Goal: Information Seeking & Learning: Learn about a topic

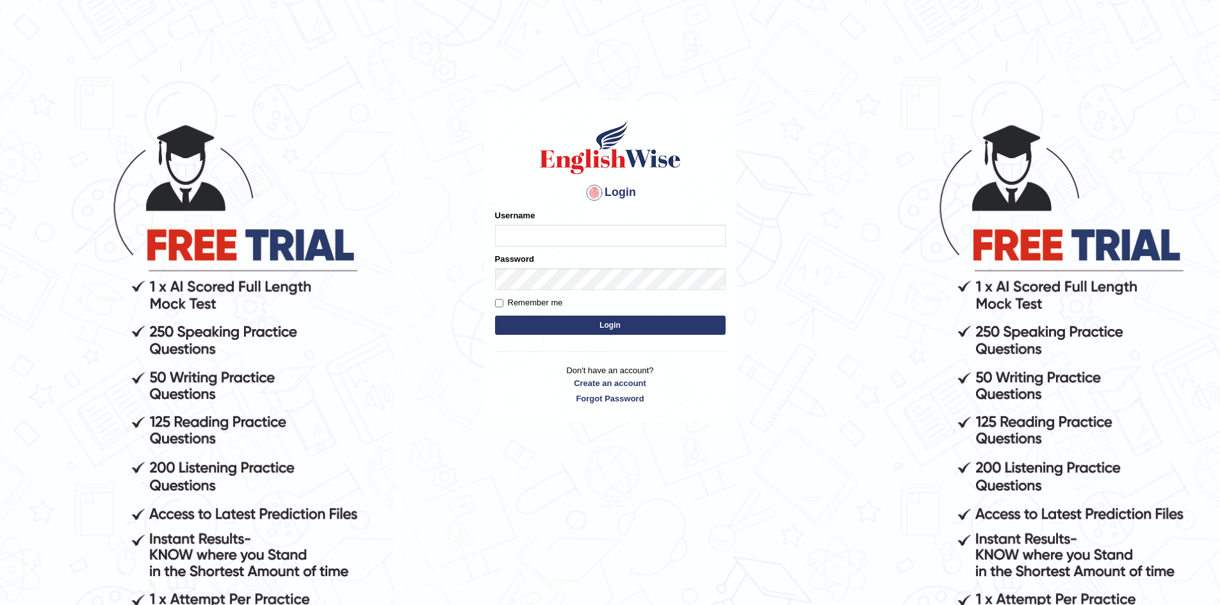
type input "nipenyogesh"
click at [495, 316] on button "Login" at bounding box center [610, 325] width 231 height 19
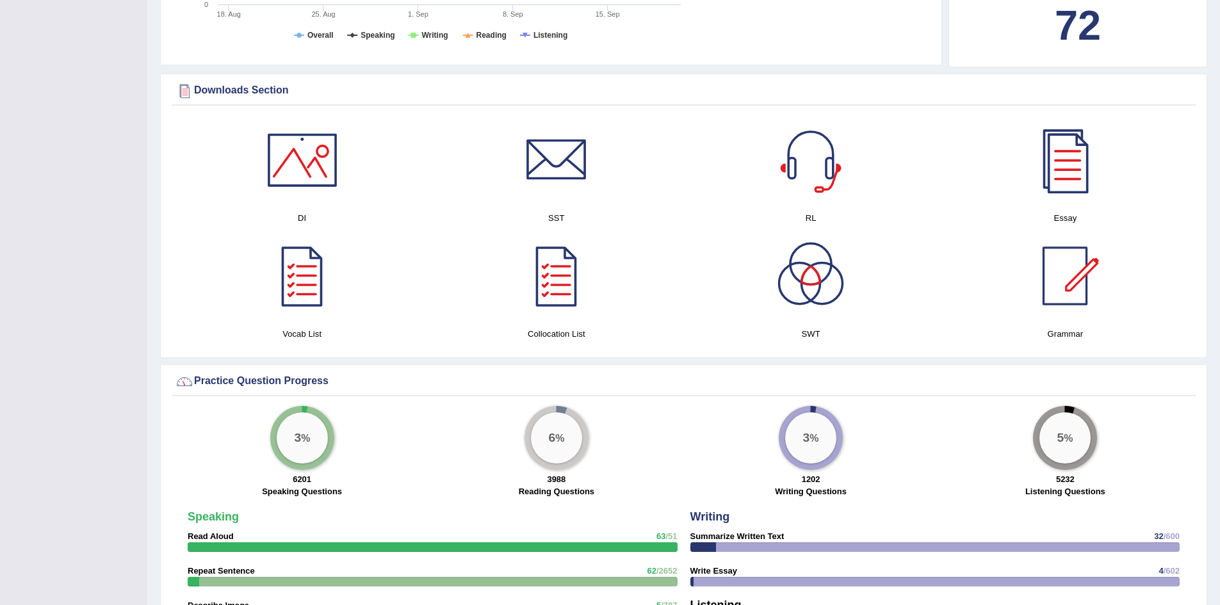
scroll to position [768, 0]
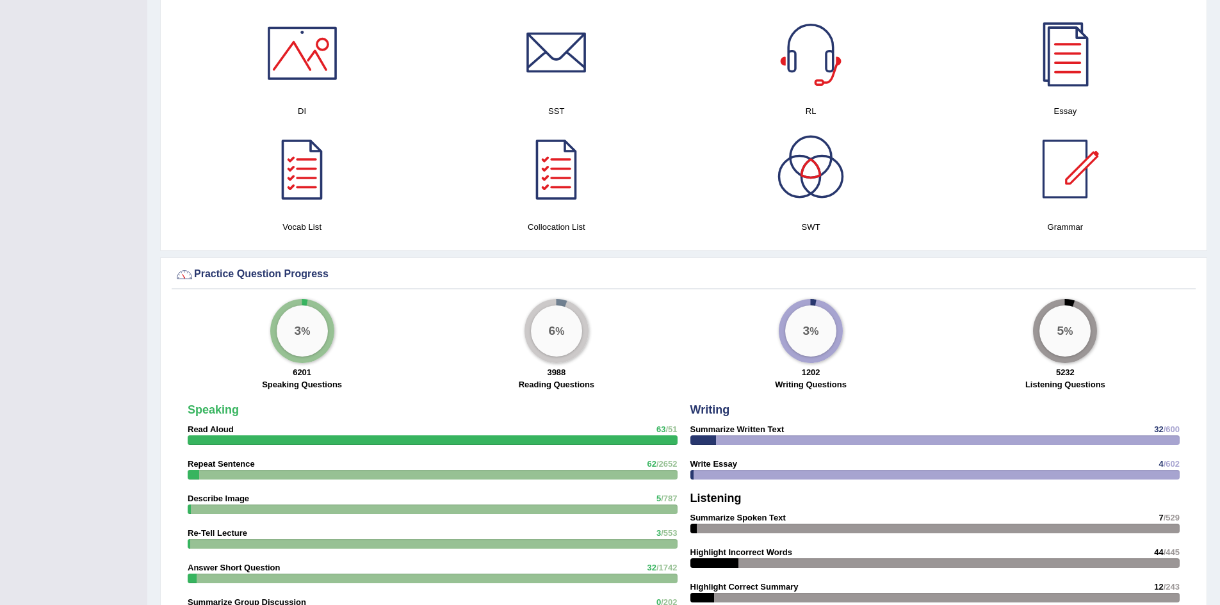
click at [154, 252] on div "× Successful entry in the system Have a pleasant time! Please login from Deskto…" at bounding box center [683, 348] width 1073 height 2232
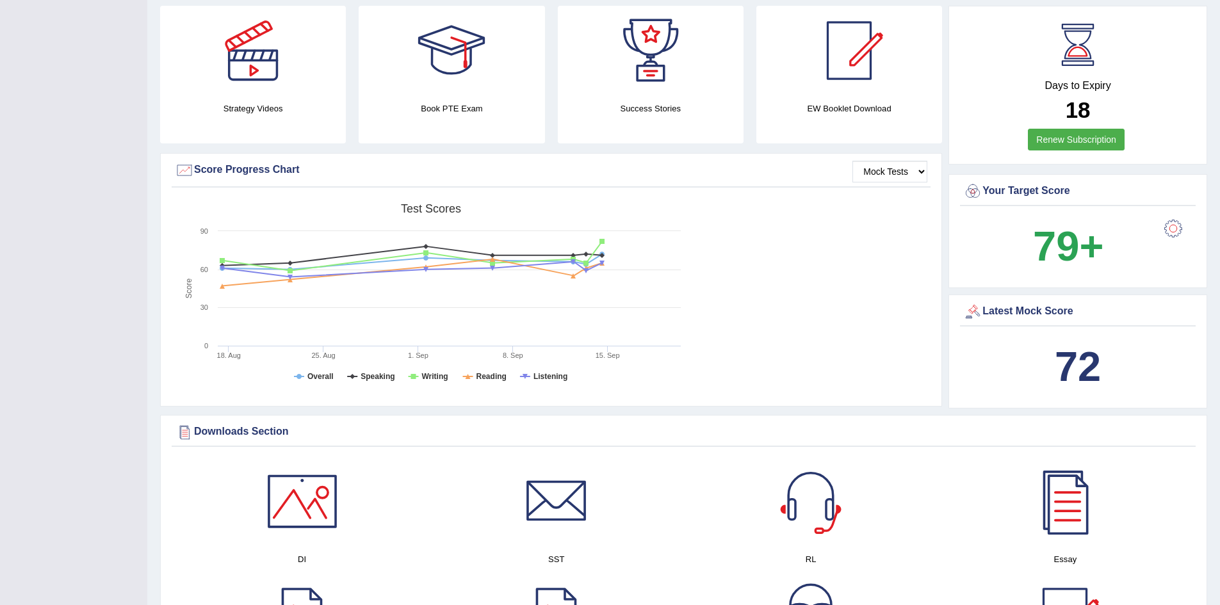
scroll to position [0, 0]
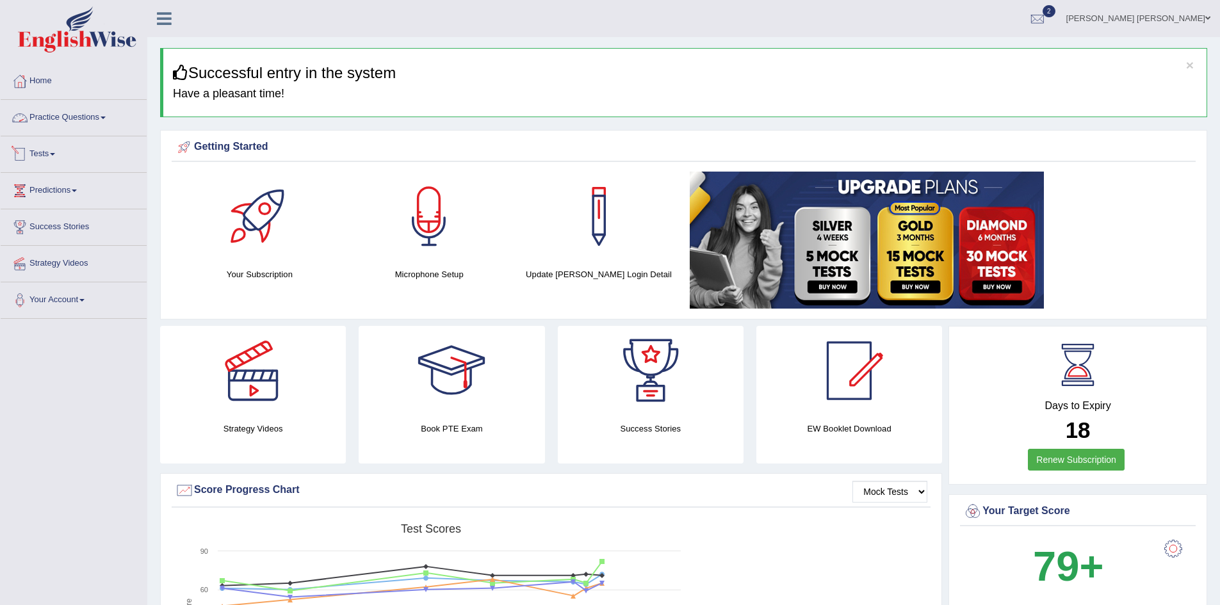
click at [44, 154] on link "Tests" at bounding box center [74, 152] width 146 height 32
click at [81, 109] on link "Practice Questions" at bounding box center [74, 116] width 146 height 32
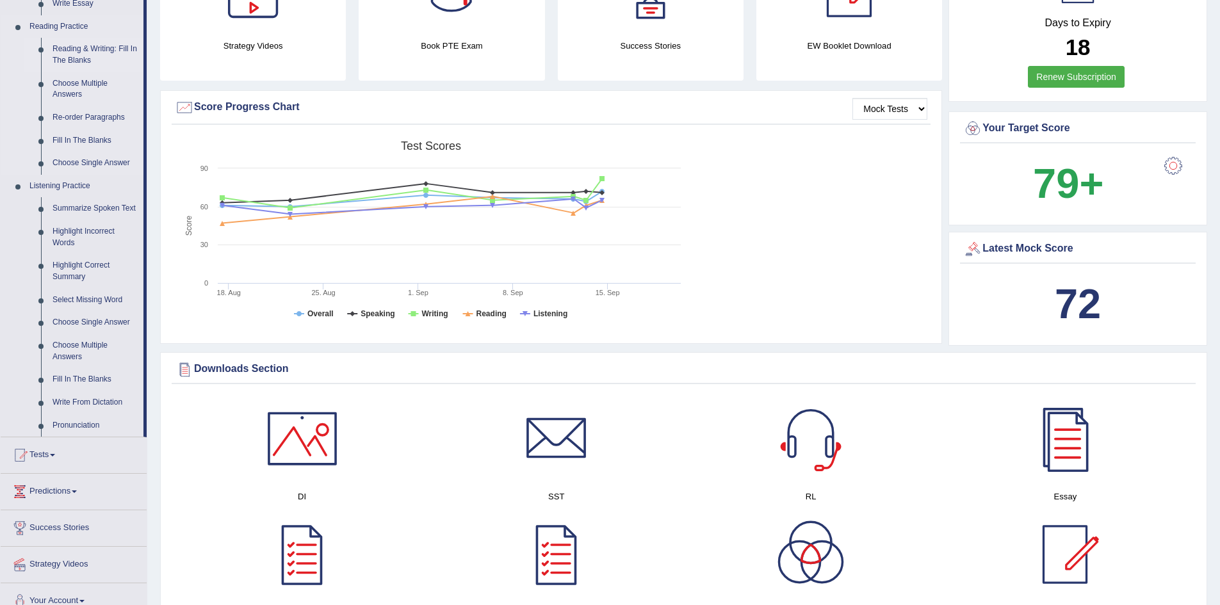
scroll to position [384, 0]
click at [92, 401] on link "Write From Dictation" at bounding box center [95, 401] width 97 height 23
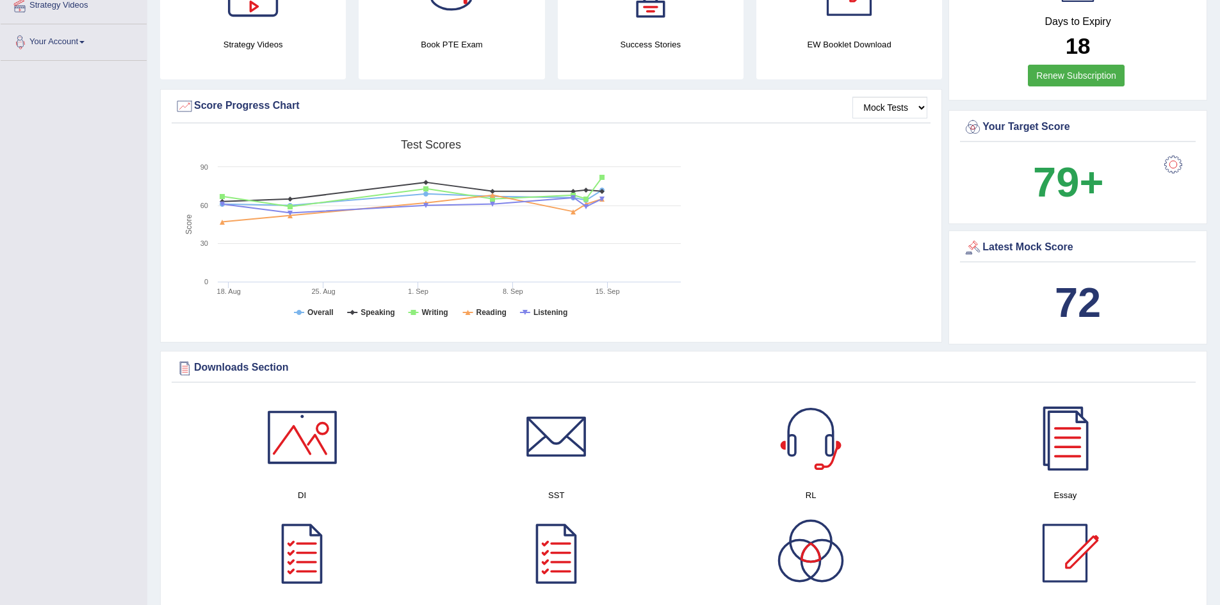
scroll to position [181, 0]
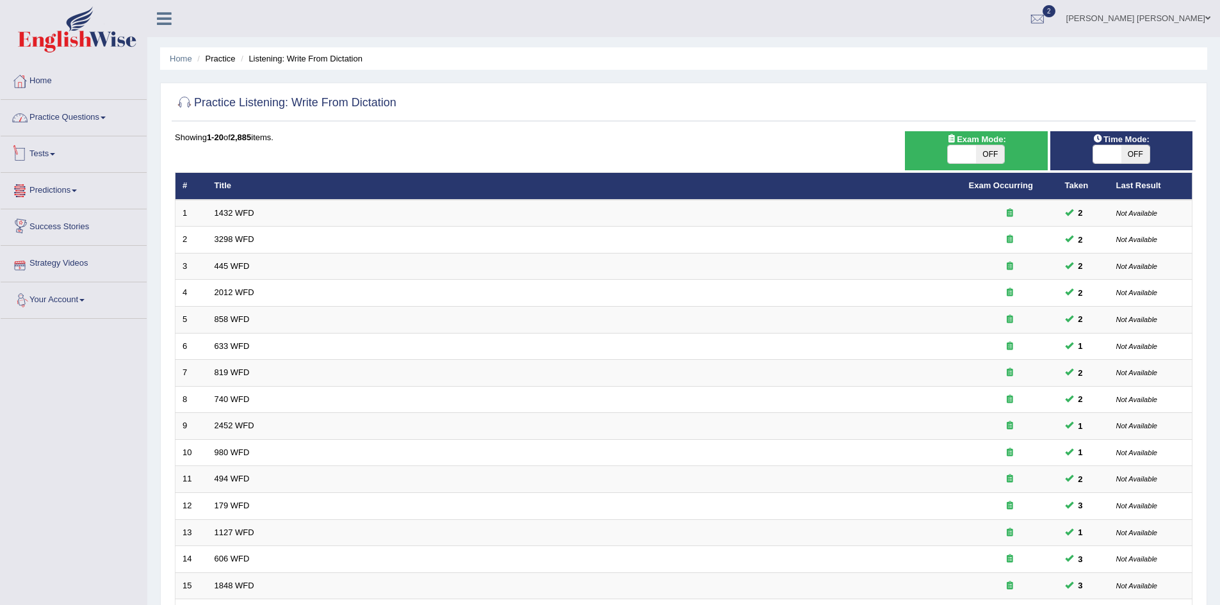
click at [69, 118] on link "Practice Questions" at bounding box center [74, 116] width 146 height 32
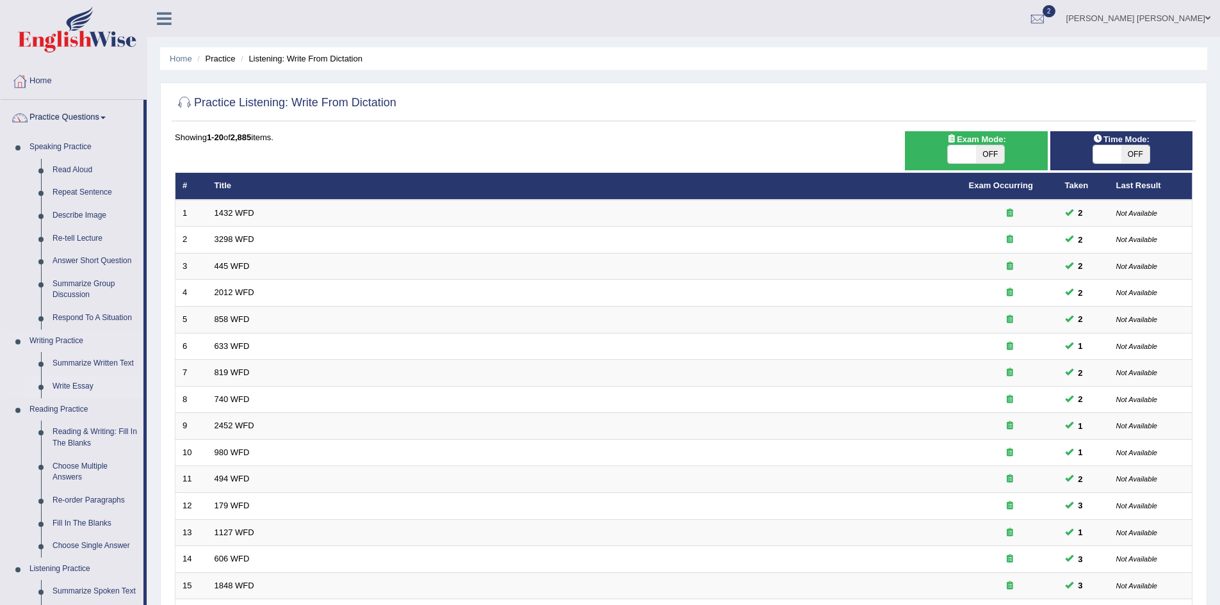
click at [73, 386] on link "Write Essay" at bounding box center [95, 386] width 97 height 23
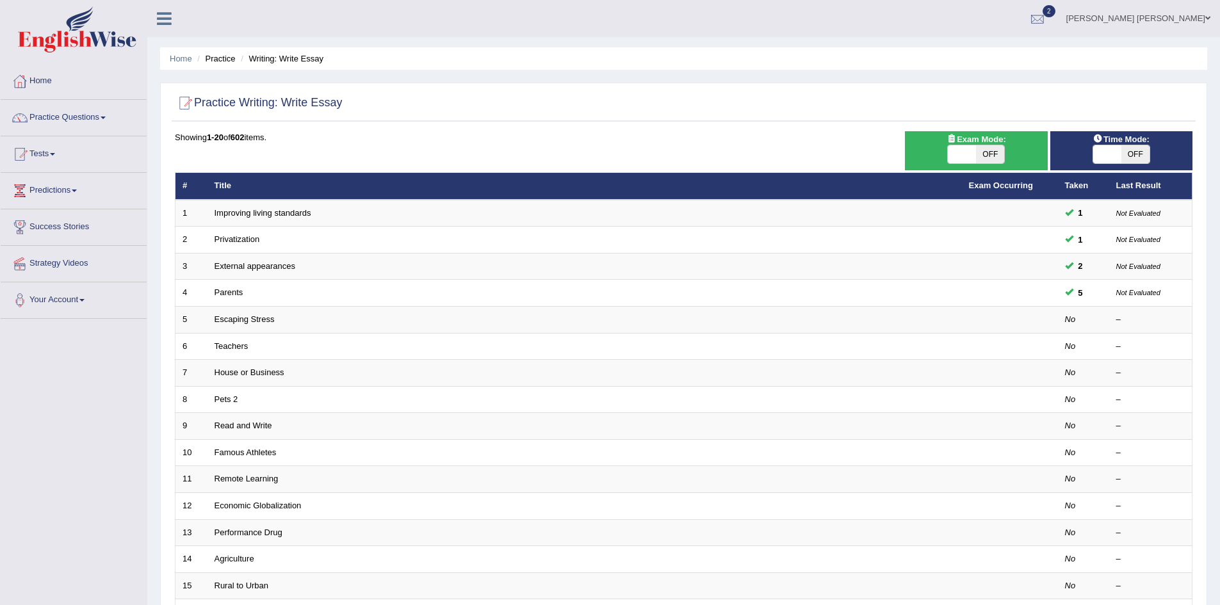
click at [1047, 21] on div at bounding box center [1037, 19] width 19 height 19
click at [904, 24] on ul "Nipen Yogesh Mehta Toggle navigation Username: Nipenyogesh Access Type: Online …" at bounding box center [844, 18] width 751 height 36
click at [1047, 20] on div at bounding box center [1037, 19] width 19 height 19
click at [997, 13] on ul "Nipen Yogesh Mehta Toggle navigation Username: Nipenyogesh Access Type: Online …" at bounding box center [844, 18] width 751 height 36
click at [167, 185] on div "Practice Writing: Write Essay Time Mode: ON OFF Exam Mode: ON OFF Showing 1-20 …" at bounding box center [683, 445] width 1047 height 724
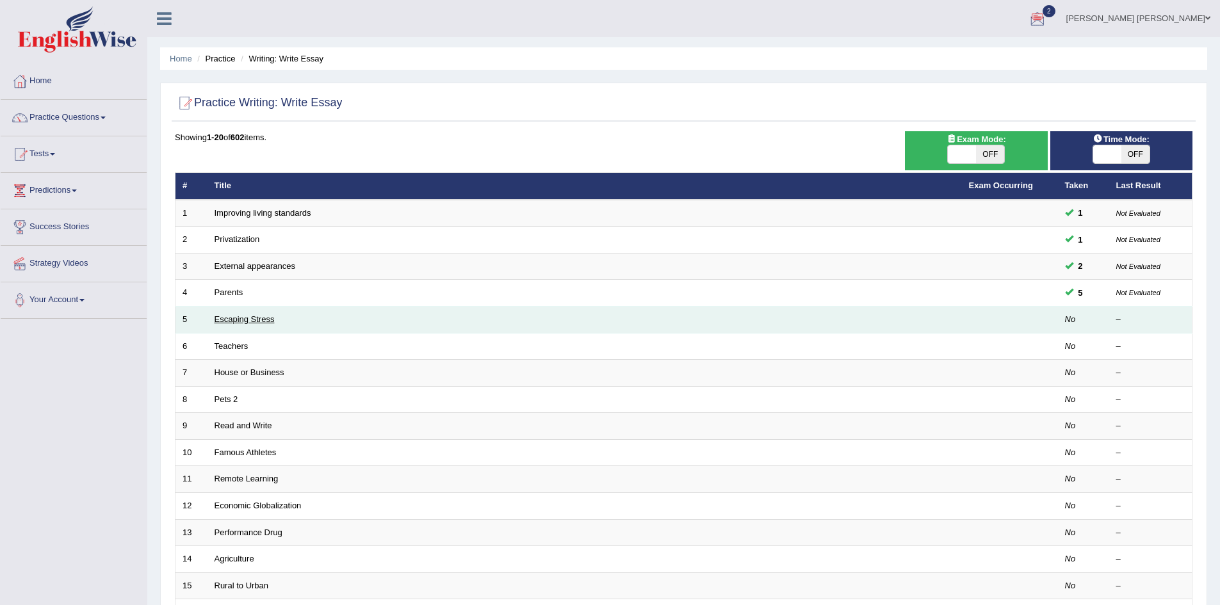
click at [244, 318] on link "Escaping Stress" at bounding box center [245, 319] width 60 height 10
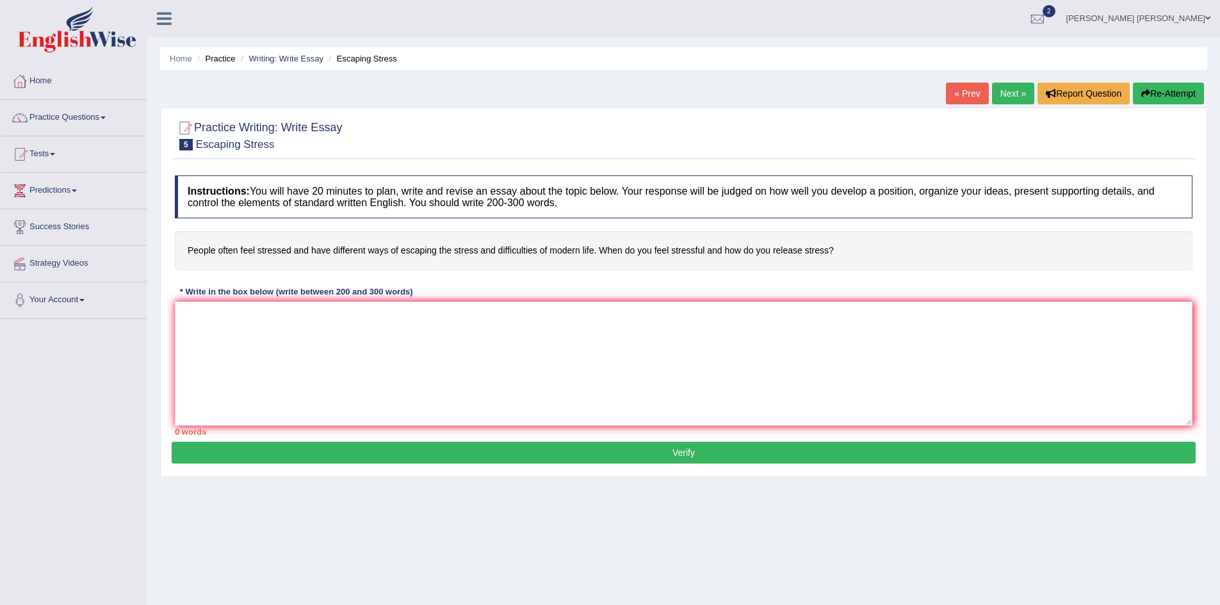
click at [332, 341] on textarea at bounding box center [683, 364] width 1017 height 124
click at [272, 61] on link "Writing: Write Essay" at bounding box center [285, 59] width 75 height 10
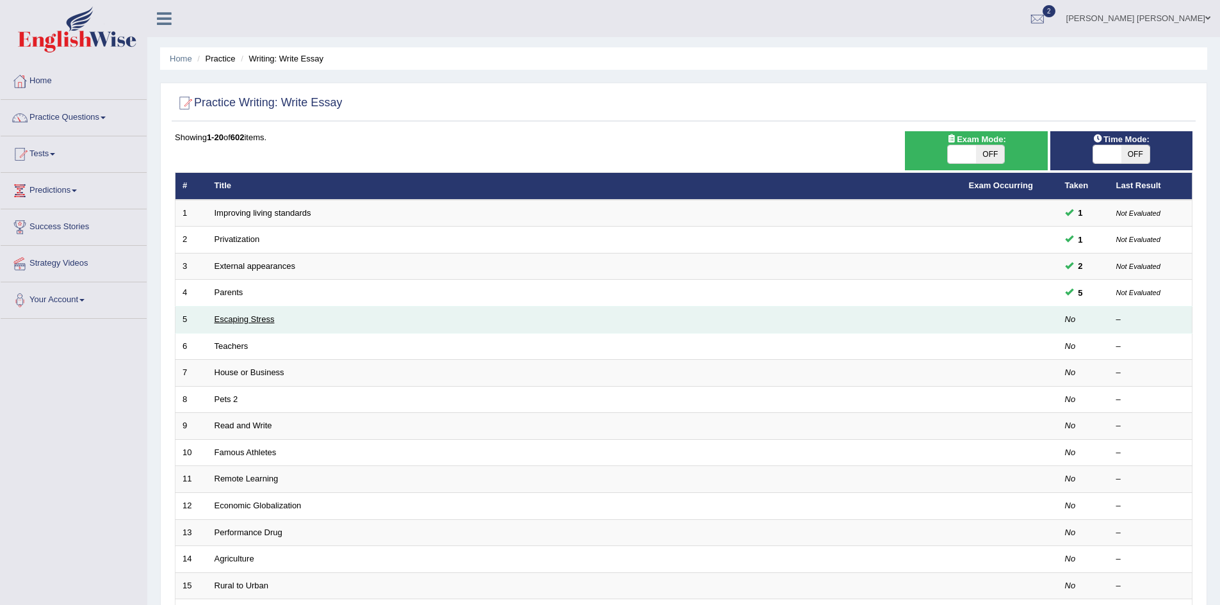
click at [233, 320] on link "Escaping Stress" at bounding box center [245, 319] width 60 height 10
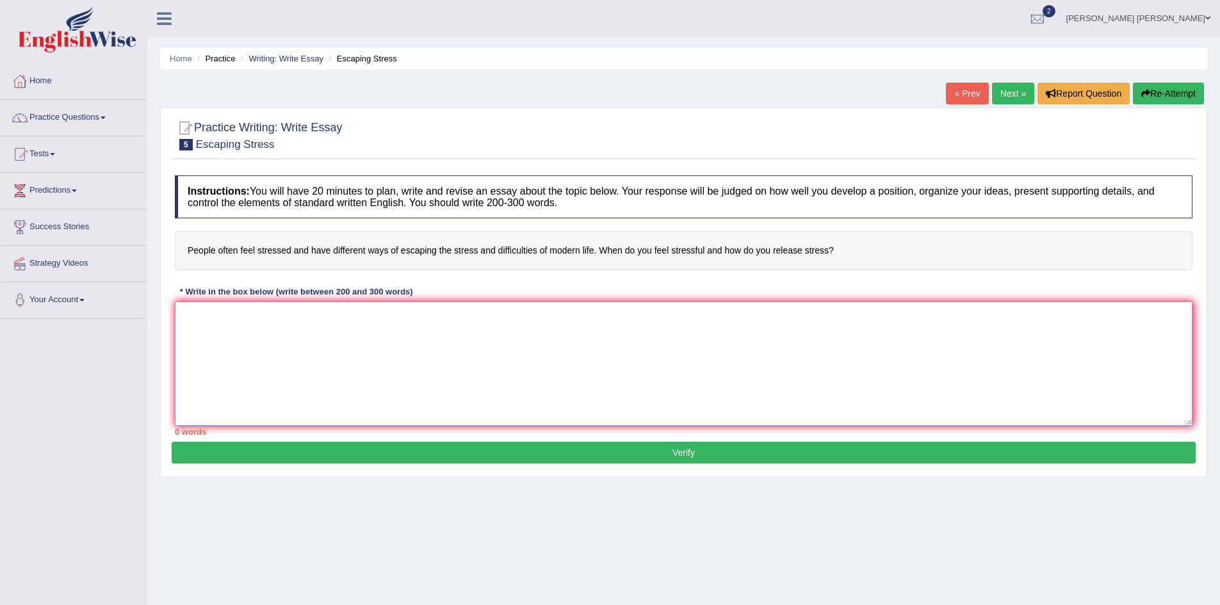
click at [757, 352] on textarea at bounding box center [683, 364] width 1017 height 124
click at [283, 60] on link "Writing: Write Essay" at bounding box center [285, 59] width 75 height 10
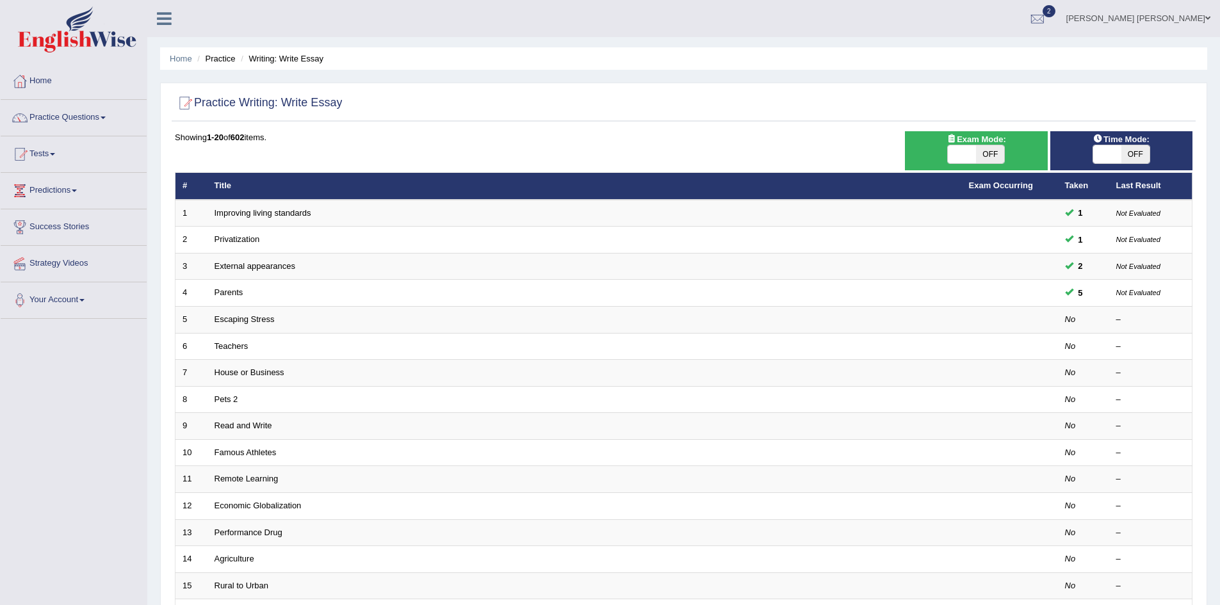
click at [1127, 156] on span "OFF" at bounding box center [1135, 154] width 28 height 18
checkbox input "true"
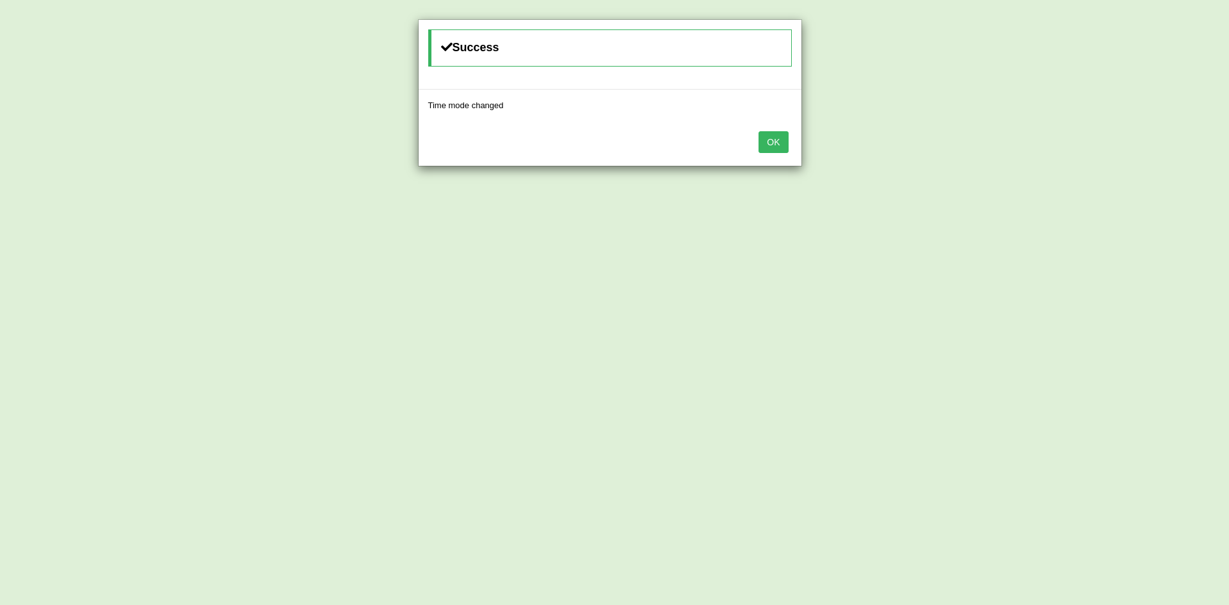
click at [768, 138] on button "OK" at bounding box center [773, 142] width 29 height 22
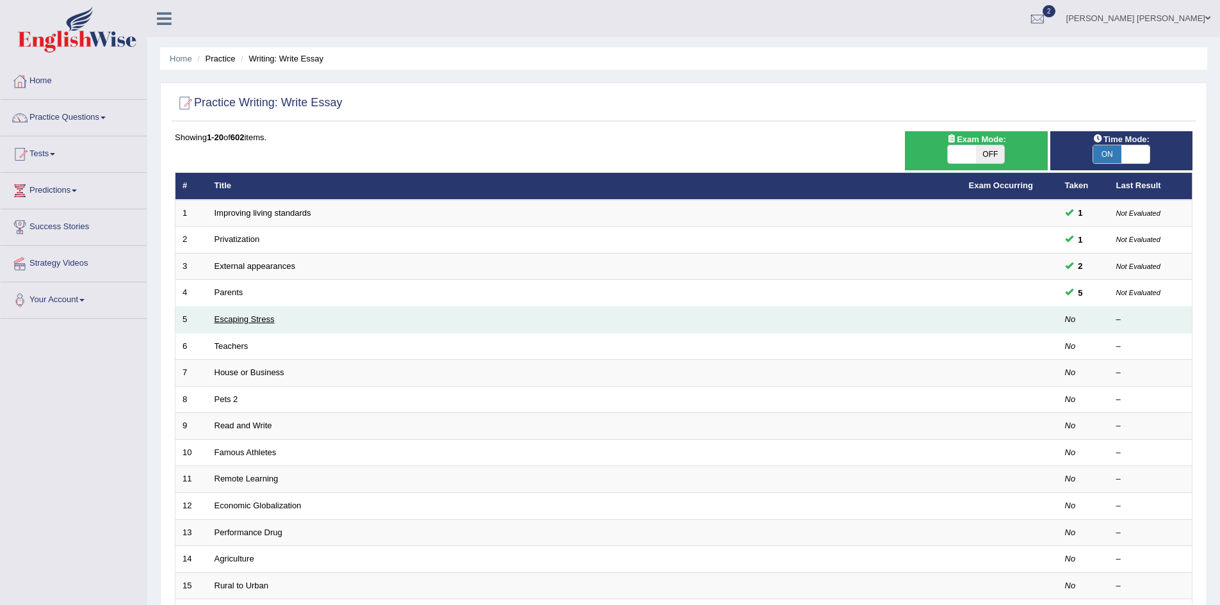
click at [236, 320] on link "Escaping Stress" at bounding box center [245, 319] width 60 height 10
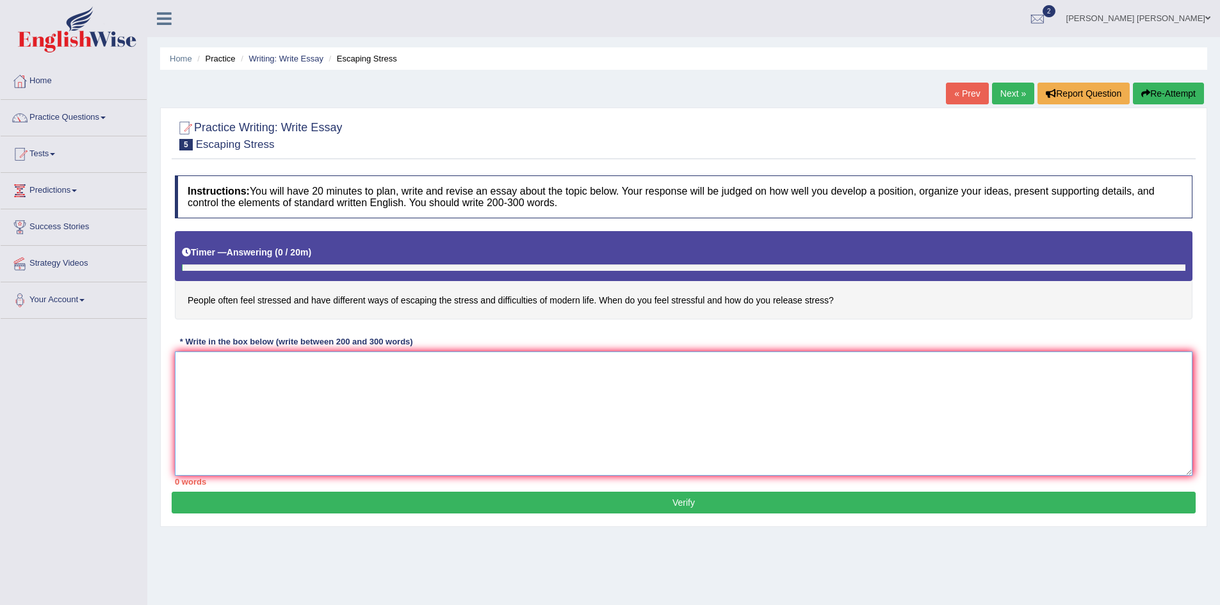
click at [403, 397] on textarea at bounding box center [683, 414] width 1017 height 124
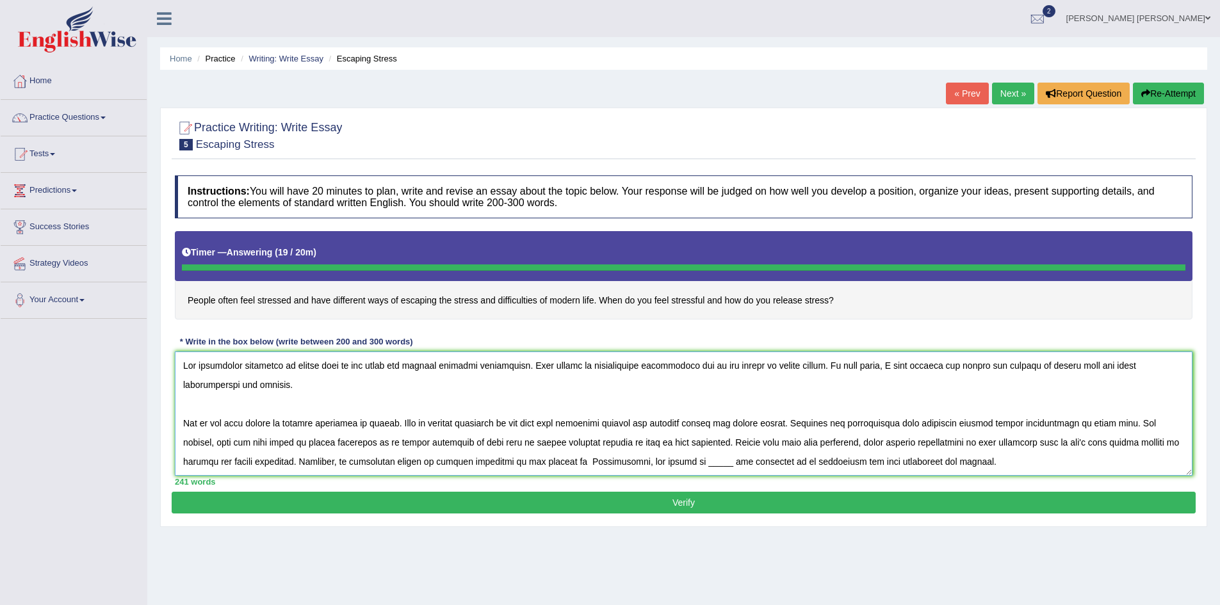
type textarea "The increasing influence of modern life on our lives has ignited numerous discu…"
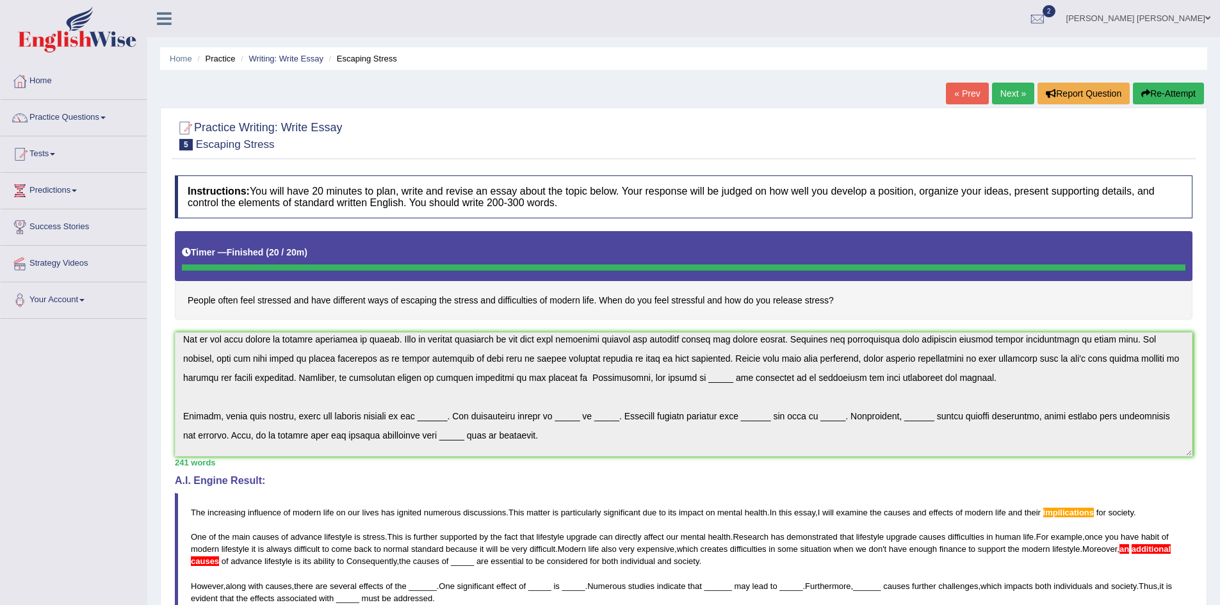
scroll to position [96, 0]
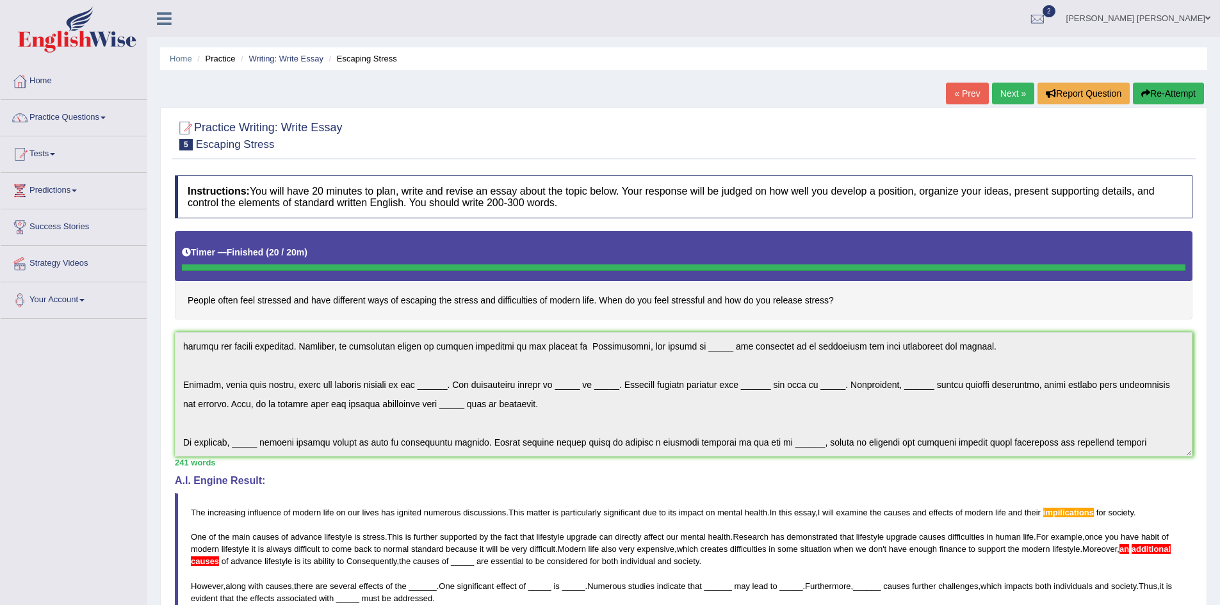
click at [1178, 509] on div "Instructions: You will have 20 minutes to plan, write and revise an essay about…" at bounding box center [684, 467] width 1024 height 596
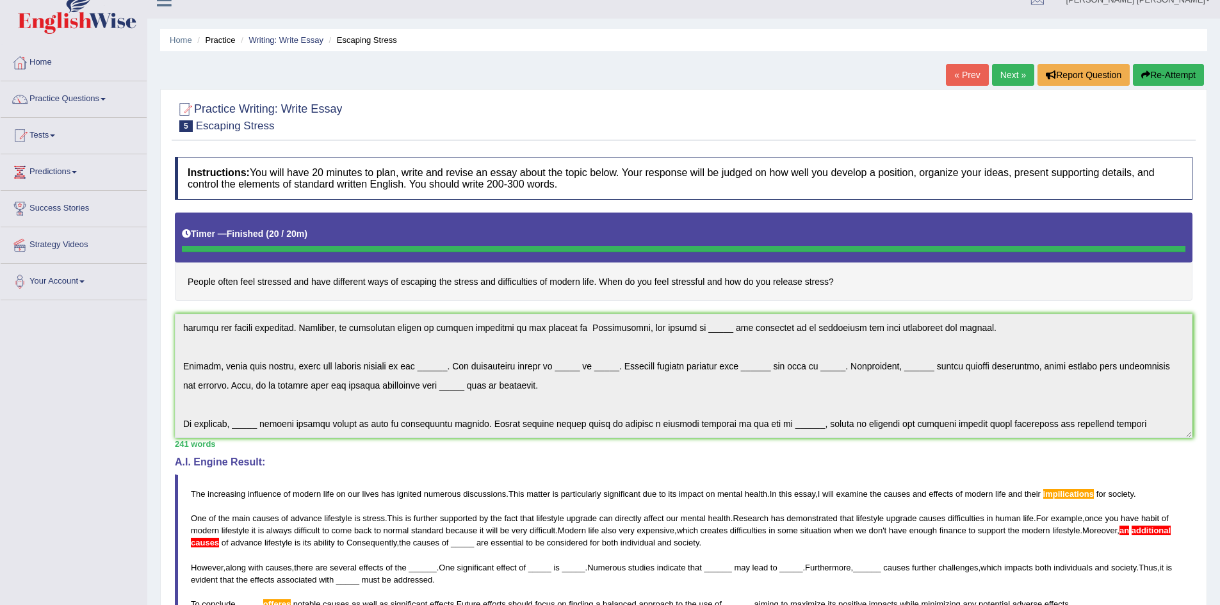
scroll to position [0, 0]
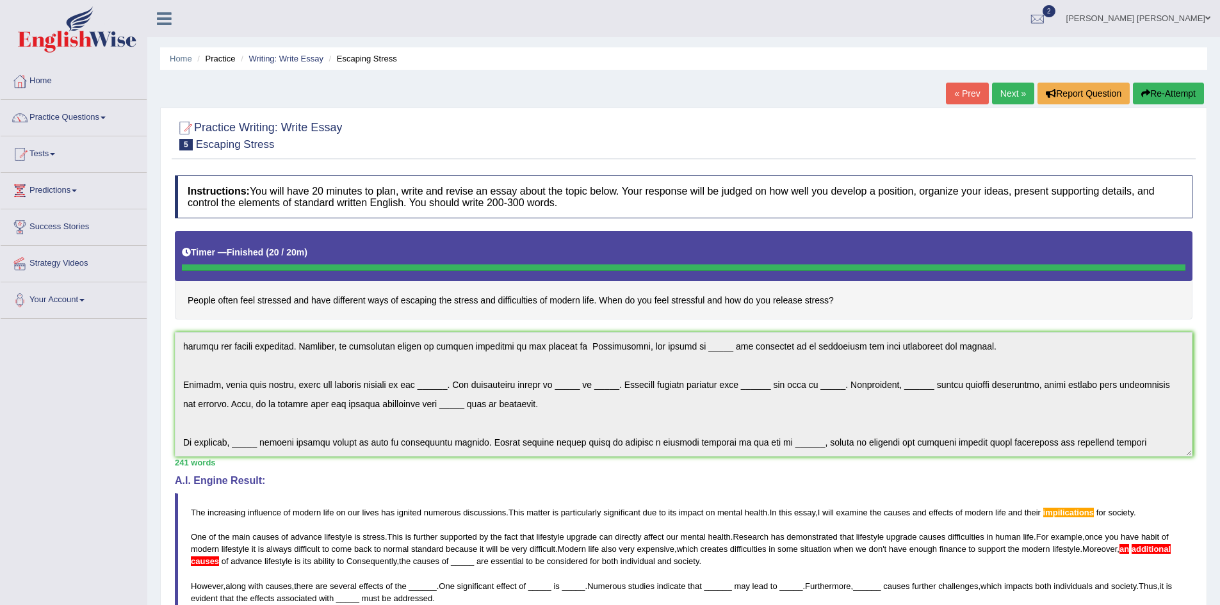
click at [1178, 91] on button "Re-Attempt" at bounding box center [1168, 94] width 71 height 22
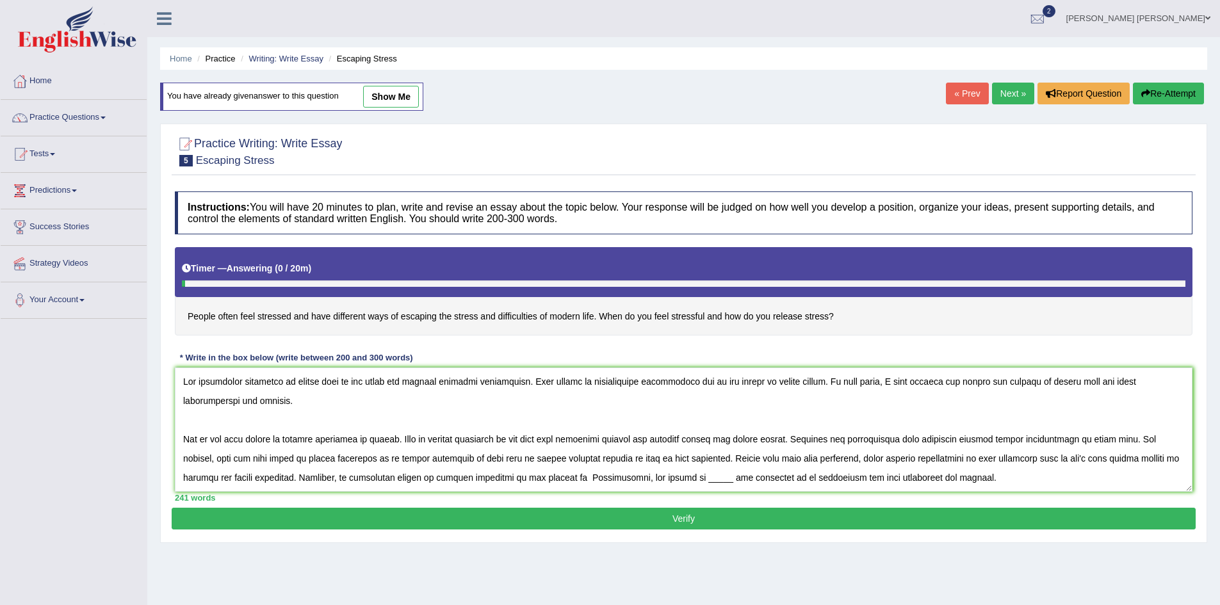
click at [1129, 382] on textarea at bounding box center [683, 430] width 1017 height 124
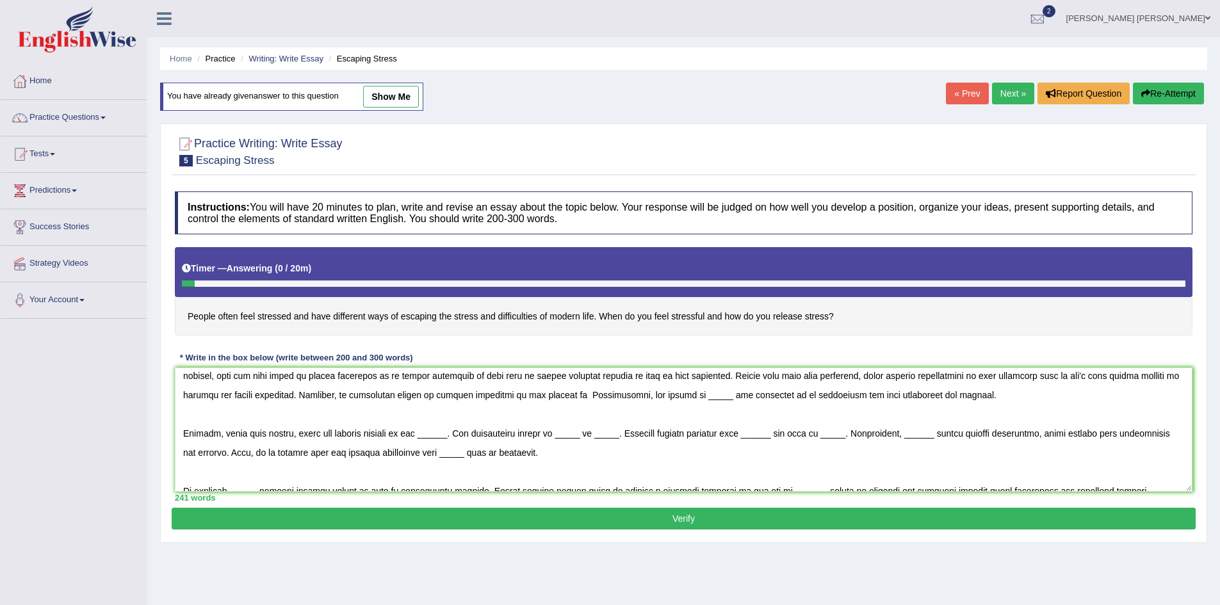
scroll to position [96, 0]
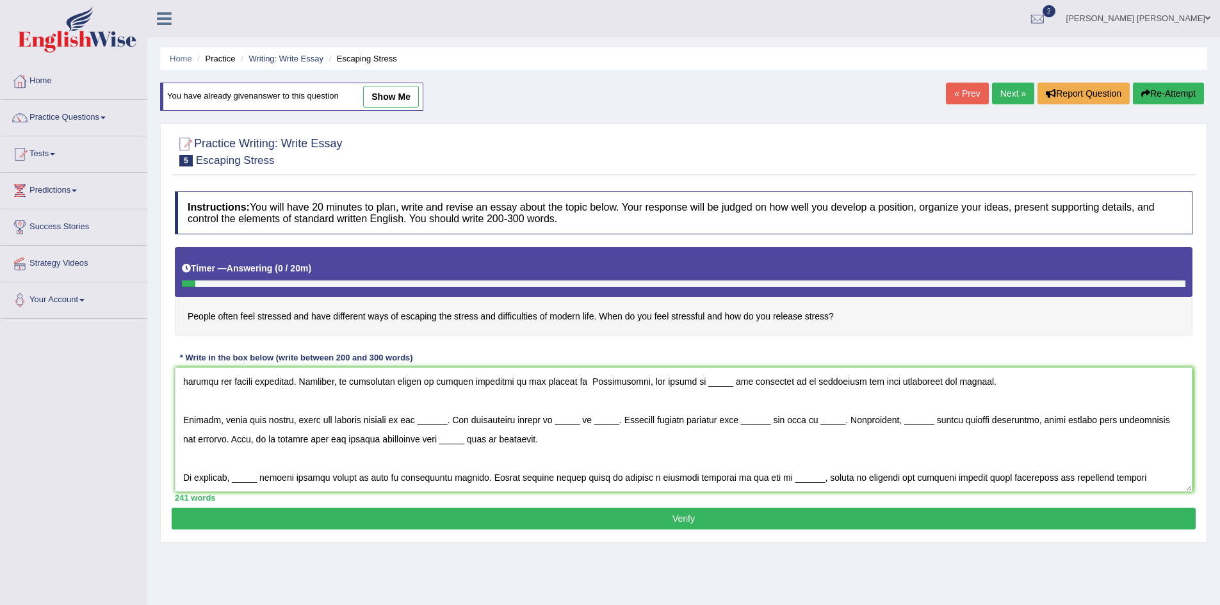
click at [337, 382] on textarea at bounding box center [683, 430] width 1017 height 124
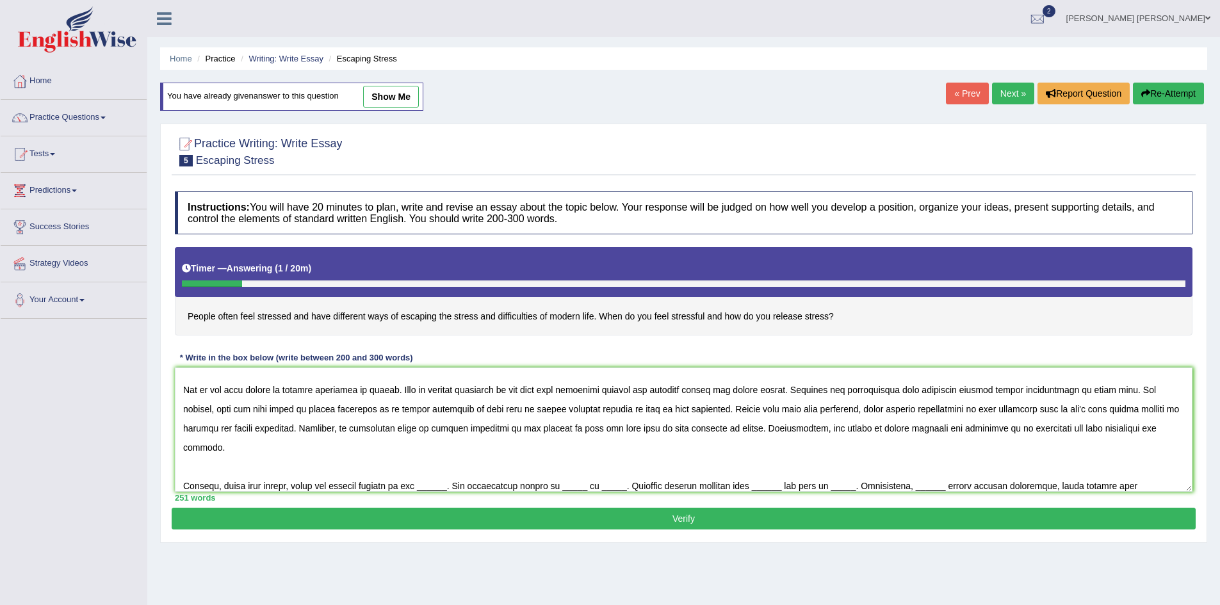
scroll to position [69, 0]
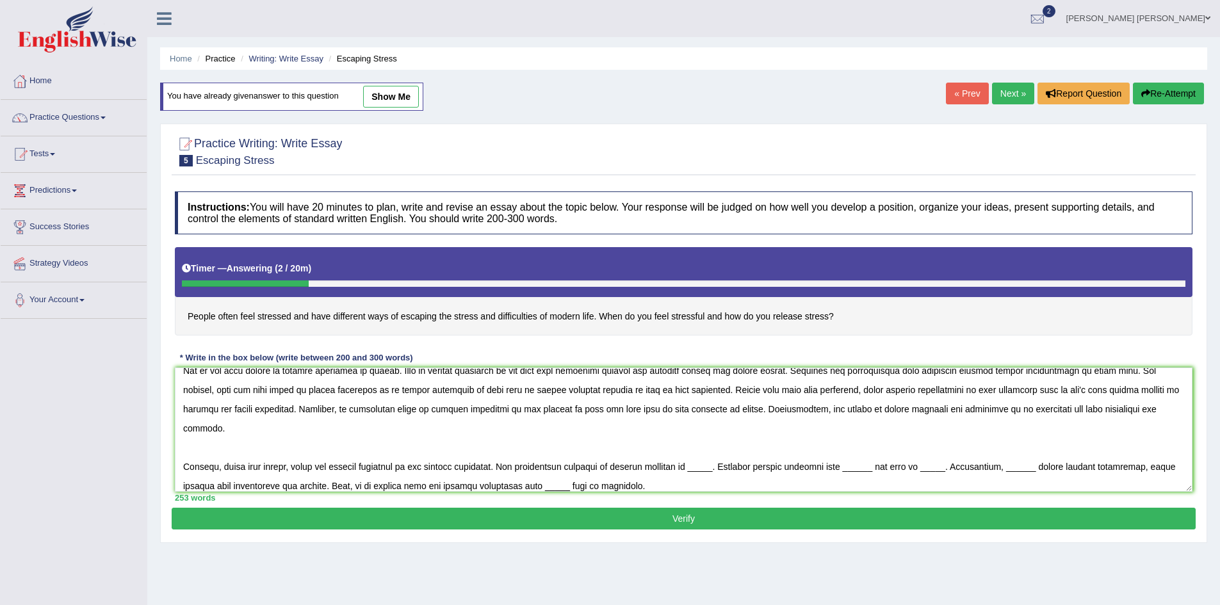
click at [693, 450] on textarea at bounding box center [683, 430] width 1017 height 124
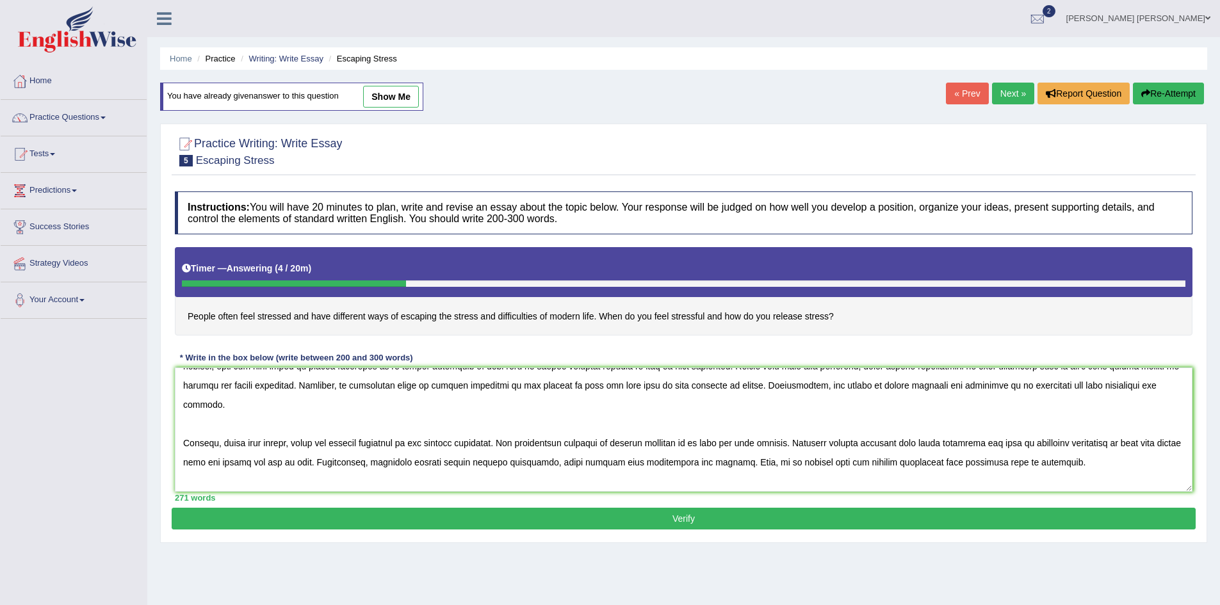
scroll to position [96, 0]
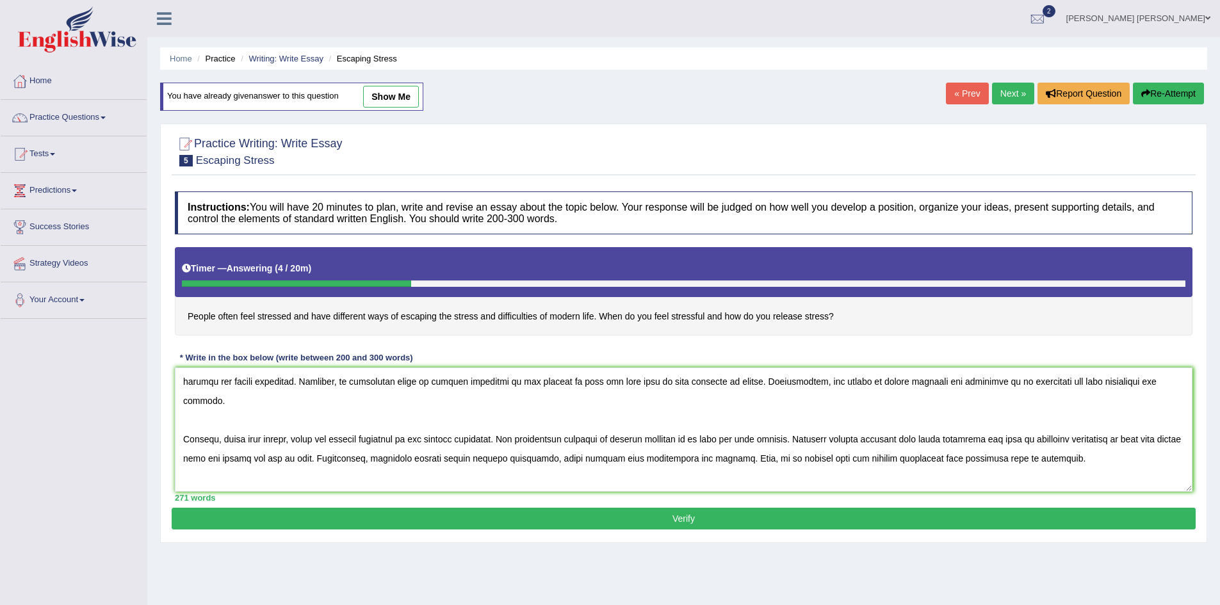
click at [1048, 437] on textarea at bounding box center [683, 430] width 1017 height 124
click at [320, 440] on textarea at bounding box center [683, 430] width 1017 height 124
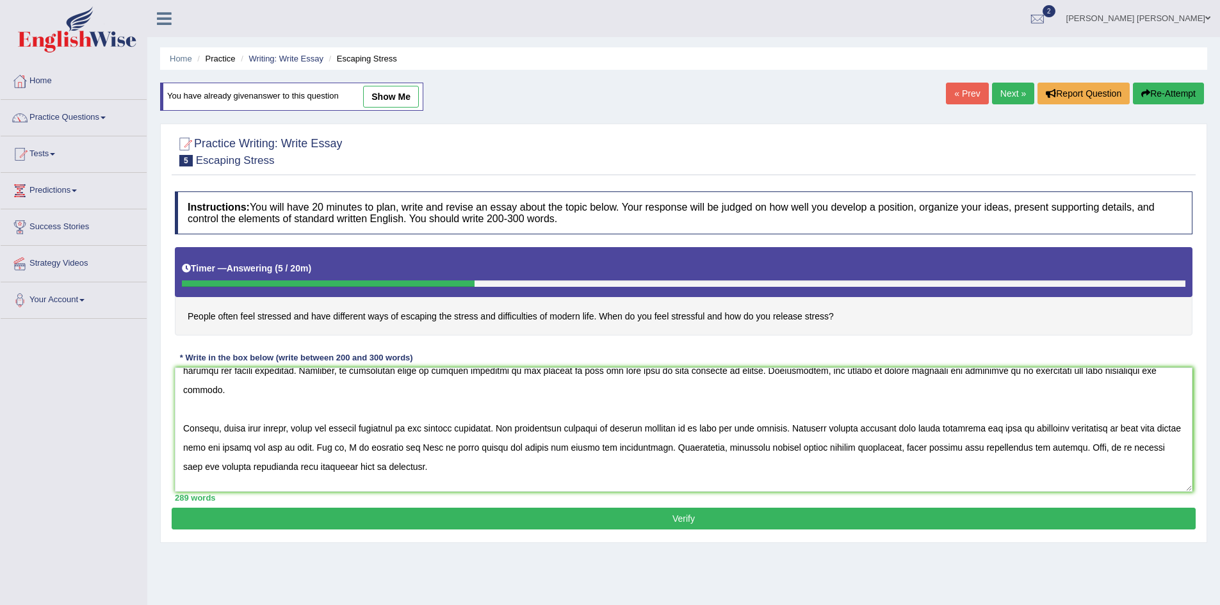
scroll to position [126, 0]
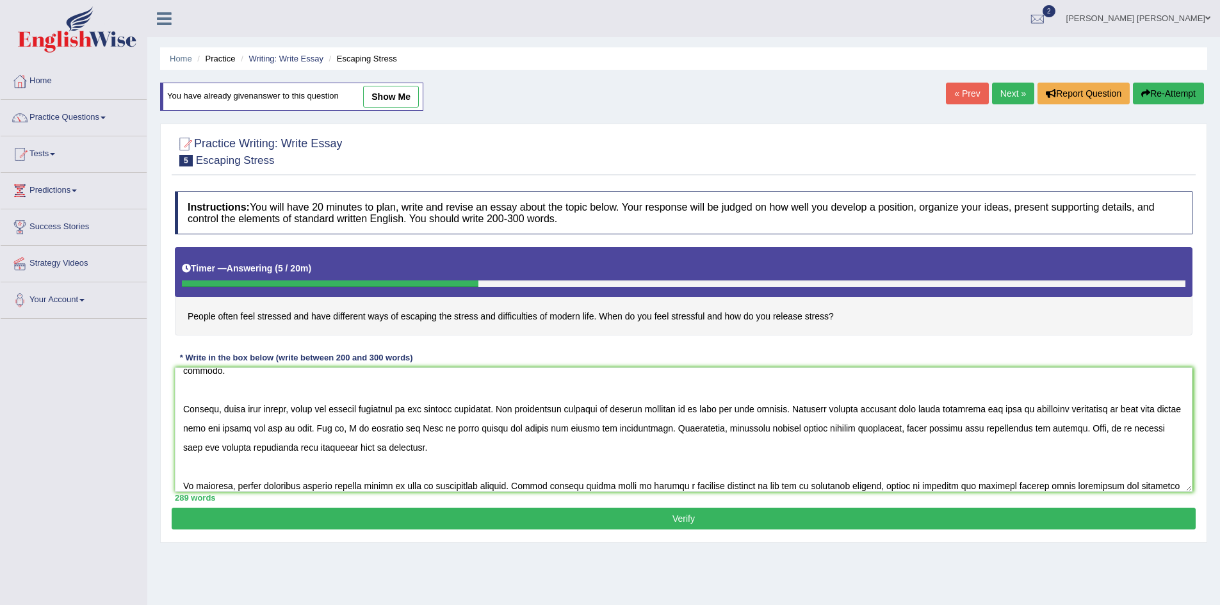
type textarea "The increasing influence of modern life on our lives has ignited numerous discu…"
click at [286, 519] on button "Verify" at bounding box center [684, 519] width 1024 height 22
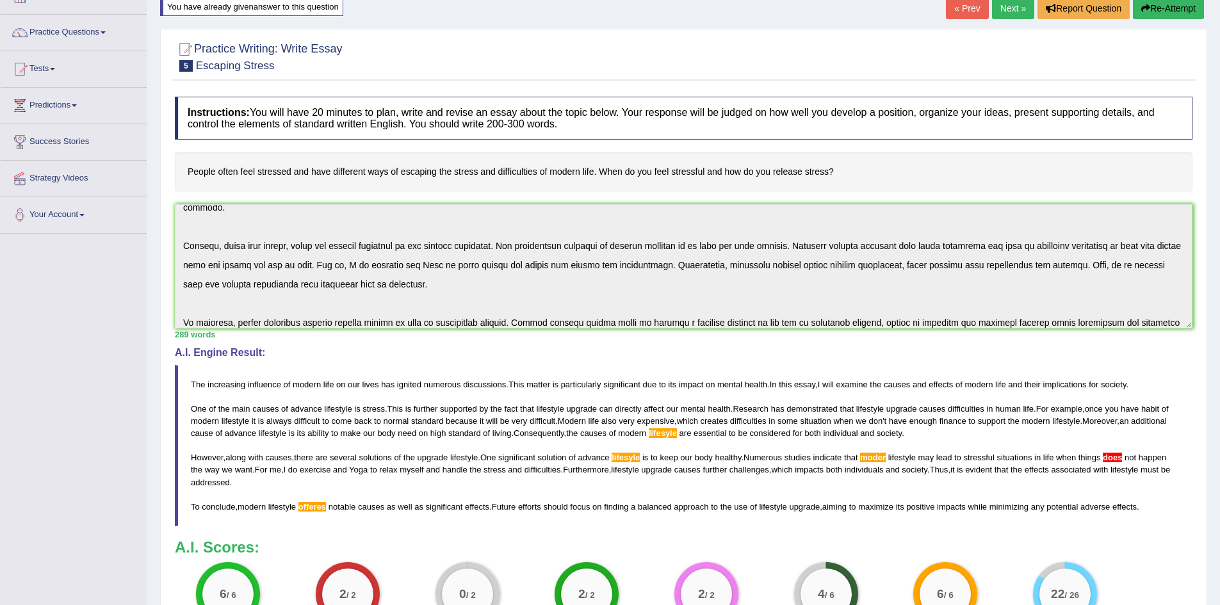
scroll to position [64, 0]
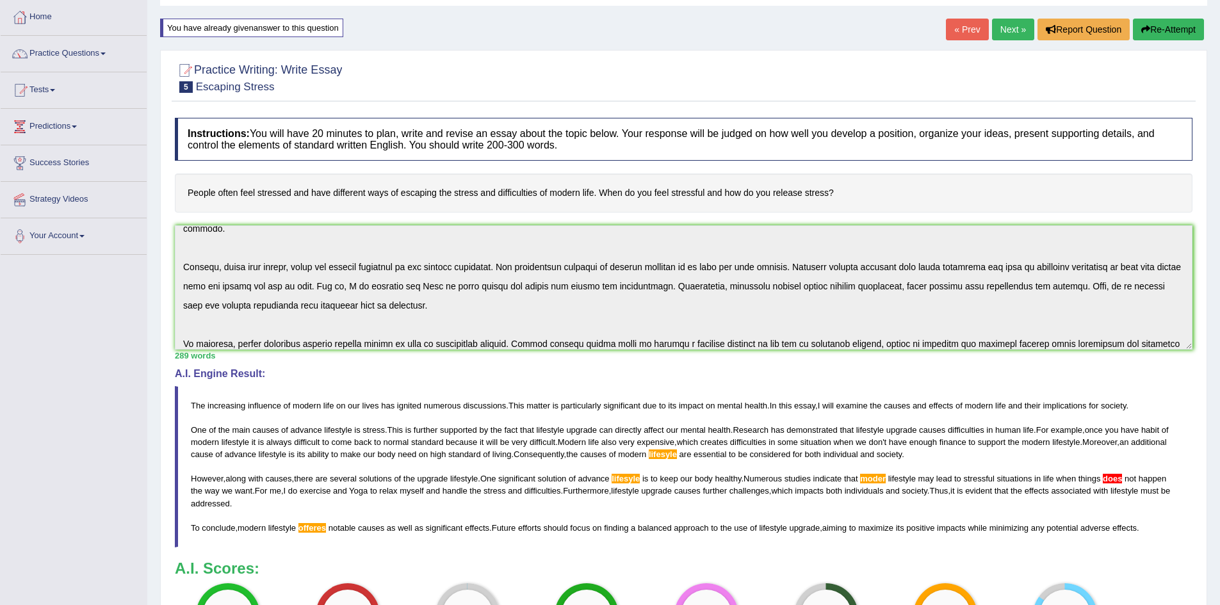
click at [1165, 31] on button "Re-Attempt" at bounding box center [1168, 30] width 71 height 22
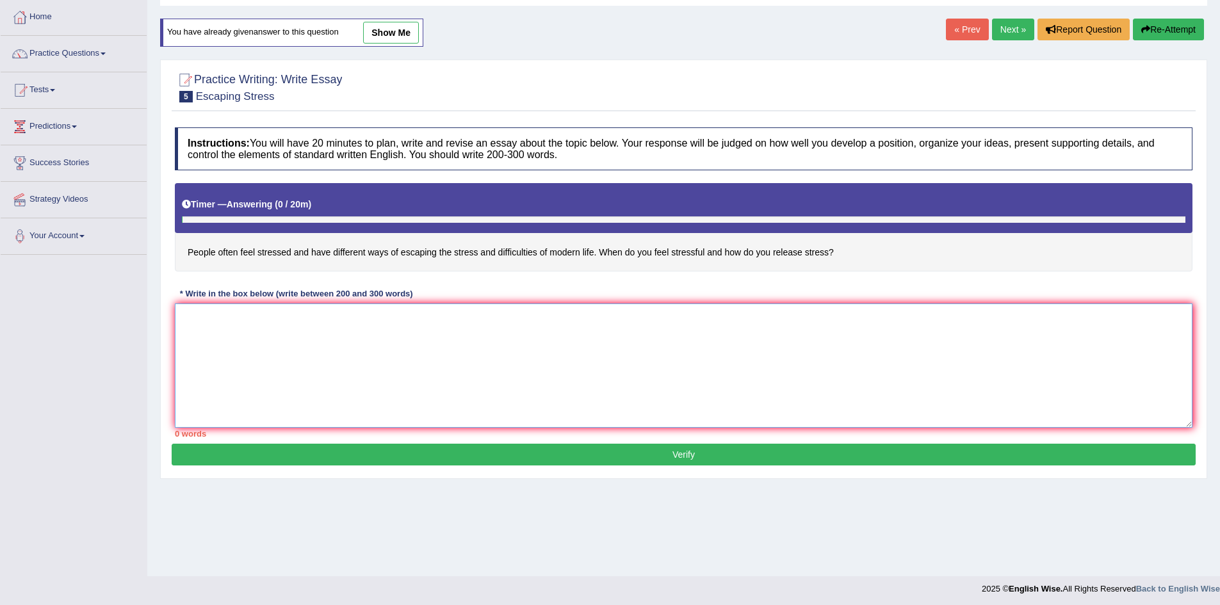
click at [462, 337] on textarea at bounding box center [683, 366] width 1017 height 124
paste textarea "The increasing influence of modern life on our lives has ignited numerous discu…"
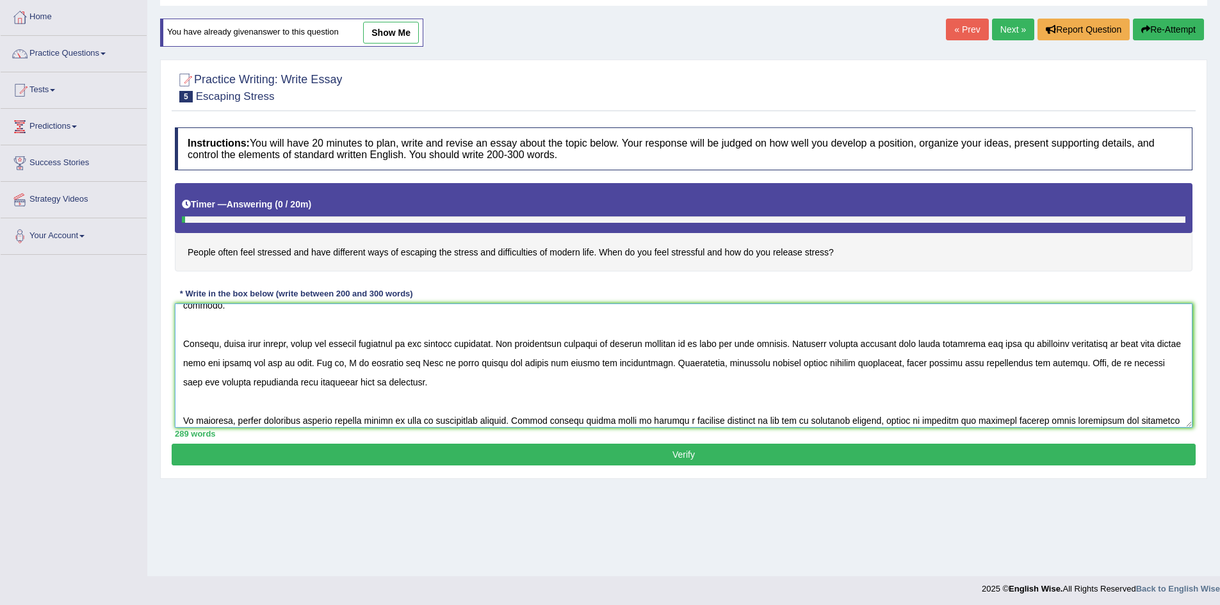
scroll to position [128, 0]
click at [722, 343] on textarea at bounding box center [683, 366] width 1017 height 124
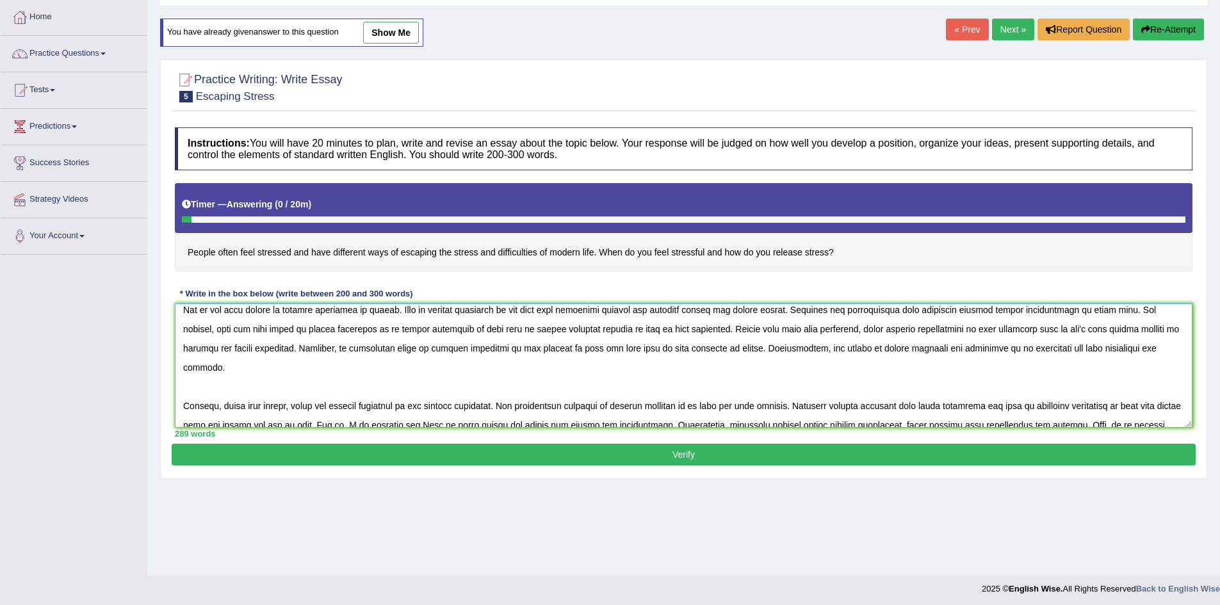
scroll to position [46, 0]
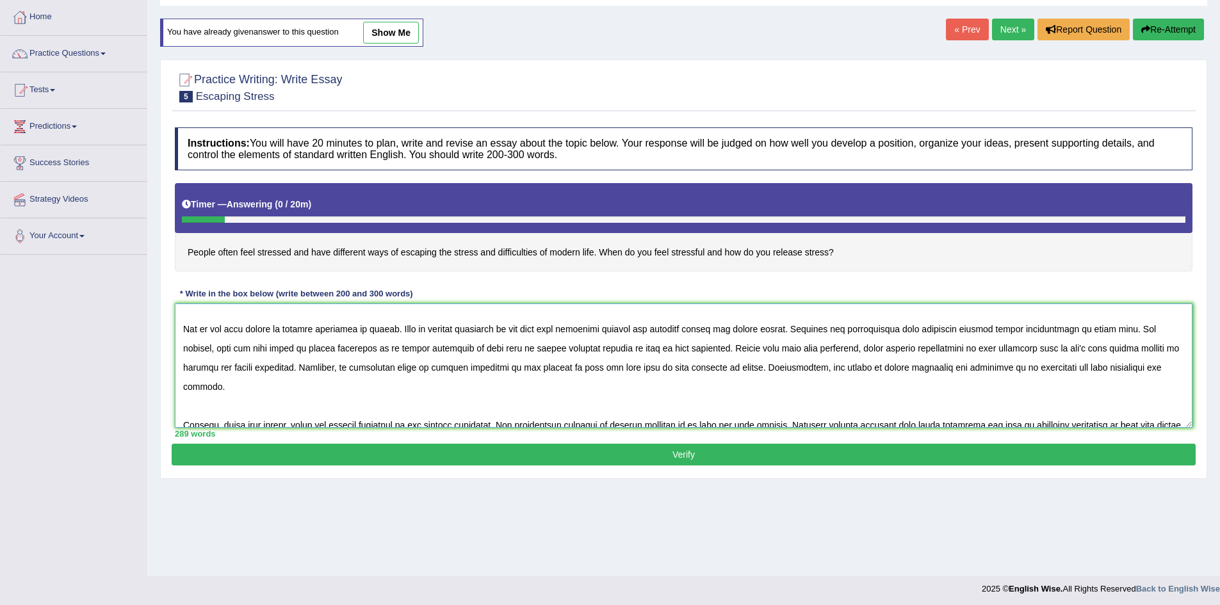
click at [653, 404] on textarea at bounding box center [683, 366] width 1017 height 124
paste textarea "t"
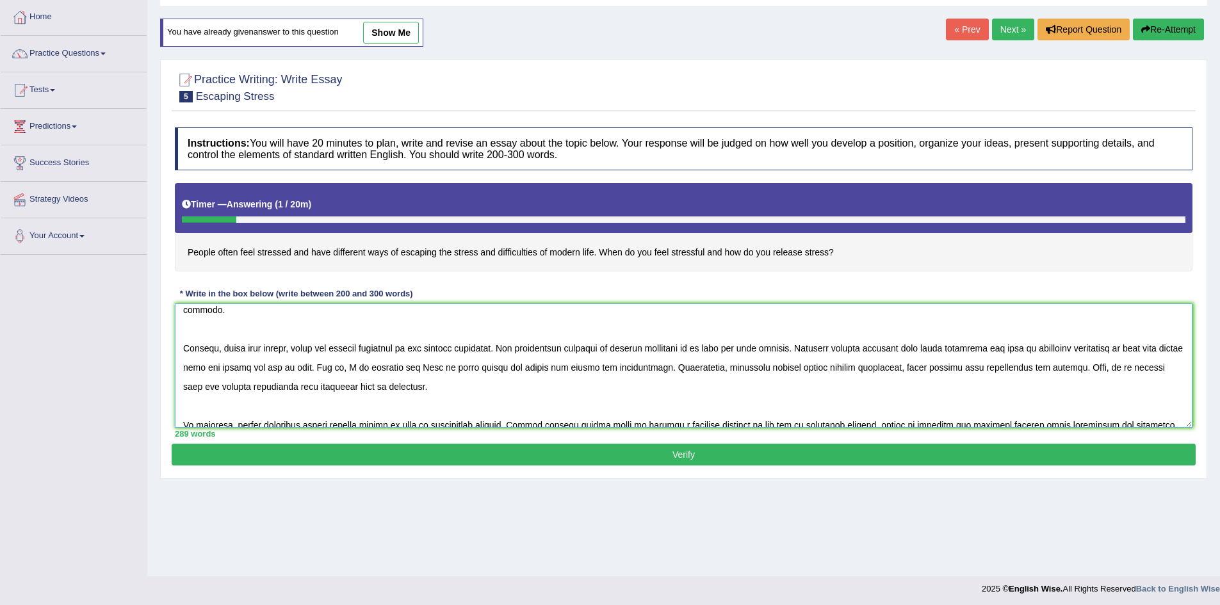
scroll to position [104, 0]
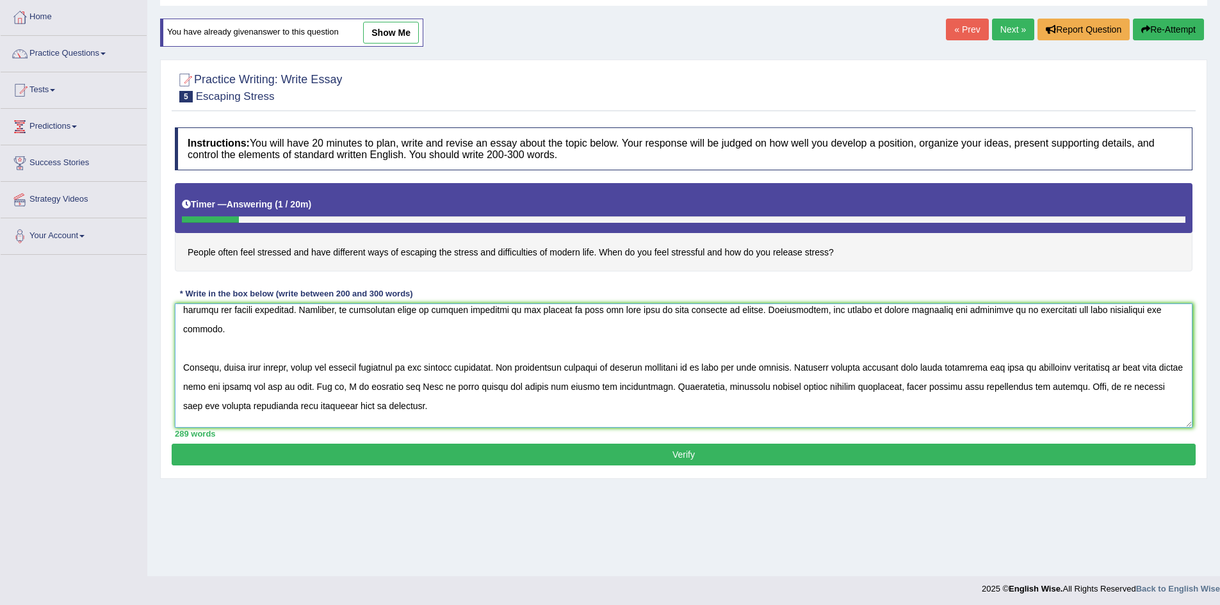
click at [190, 364] on textarea at bounding box center [683, 366] width 1017 height 124
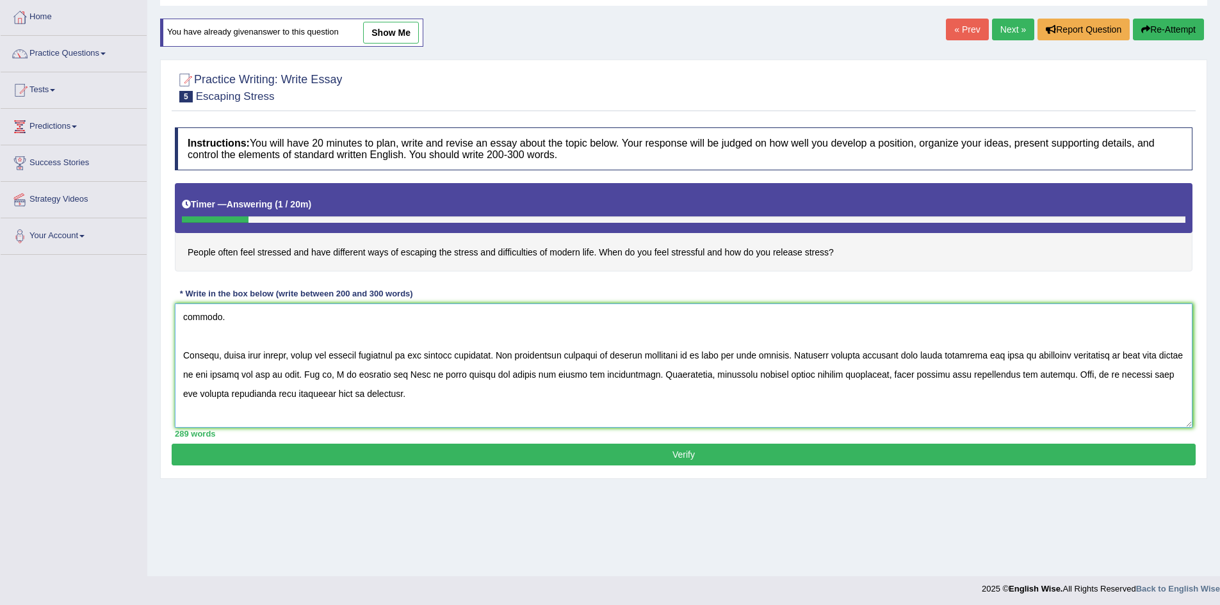
scroll to position [134, 0]
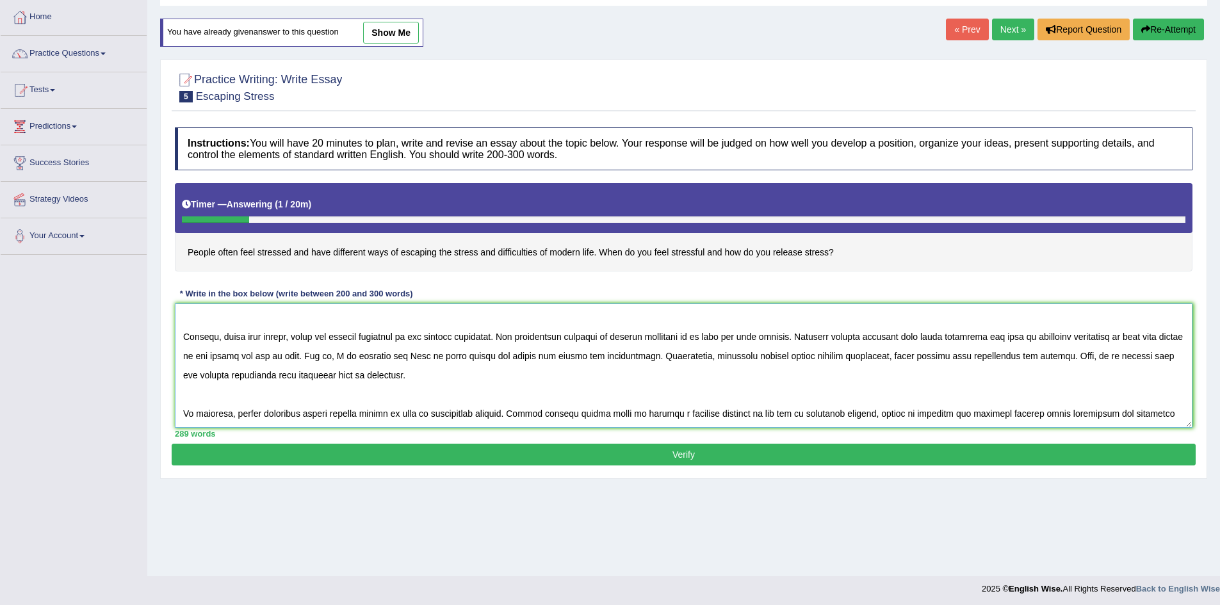
type textarea "The increasing influence of modern life on our lives has ignited numerous discu…"
click at [532, 456] on button "Verify" at bounding box center [684, 455] width 1024 height 22
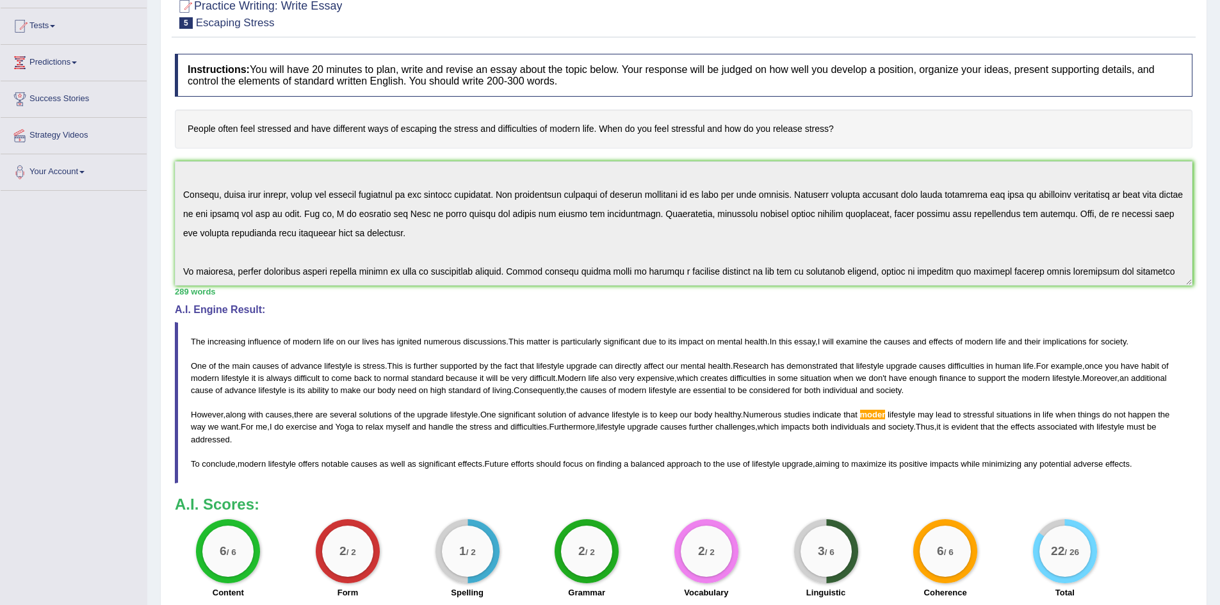
scroll to position [64, 0]
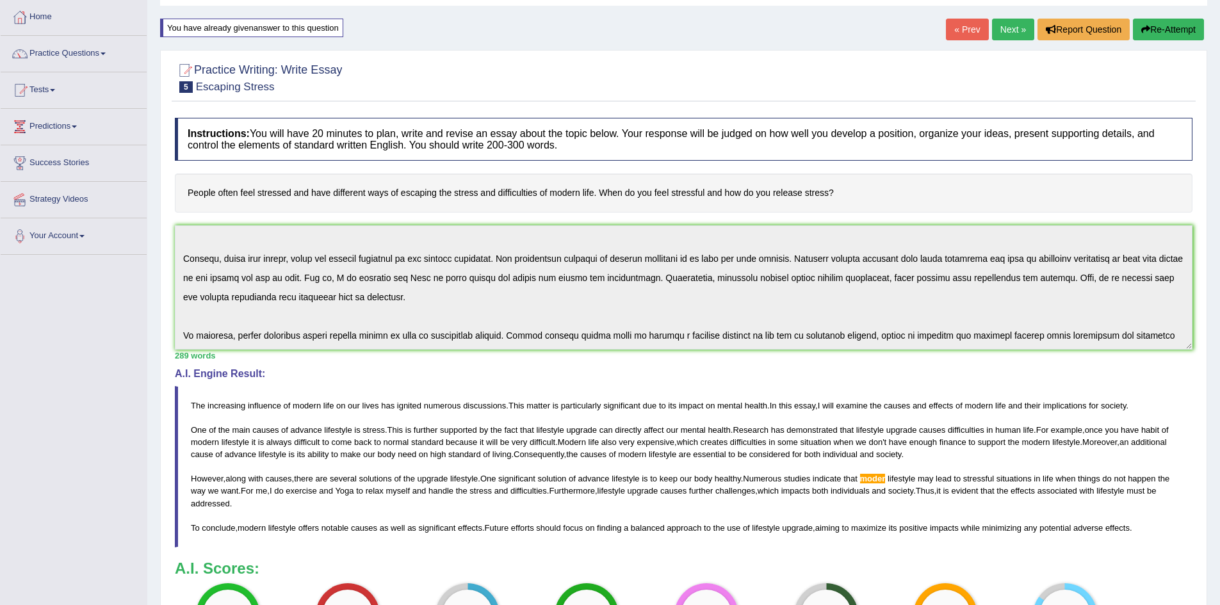
click at [1181, 32] on button "Re-Attempt" at bounding box center [1168, 30] width 71 height 22
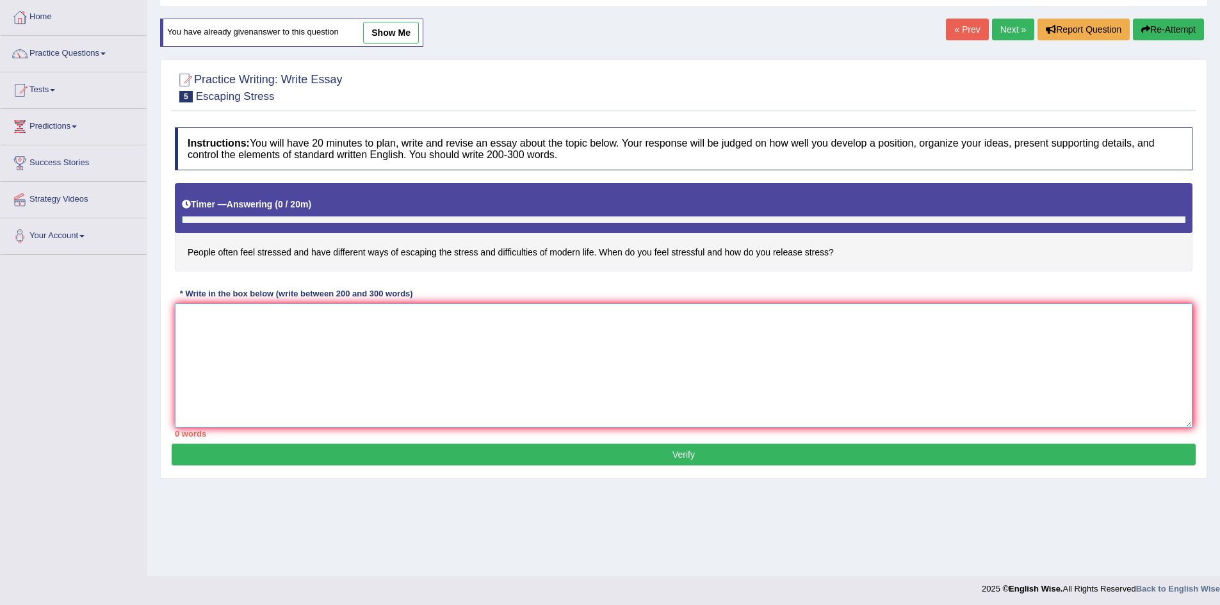
click at [649, 339] on textarea at bounding box center [683, 366] width 1017 height 124
paste textarea "The increasing influence of modern life on our lives has ignited numerous discu…"
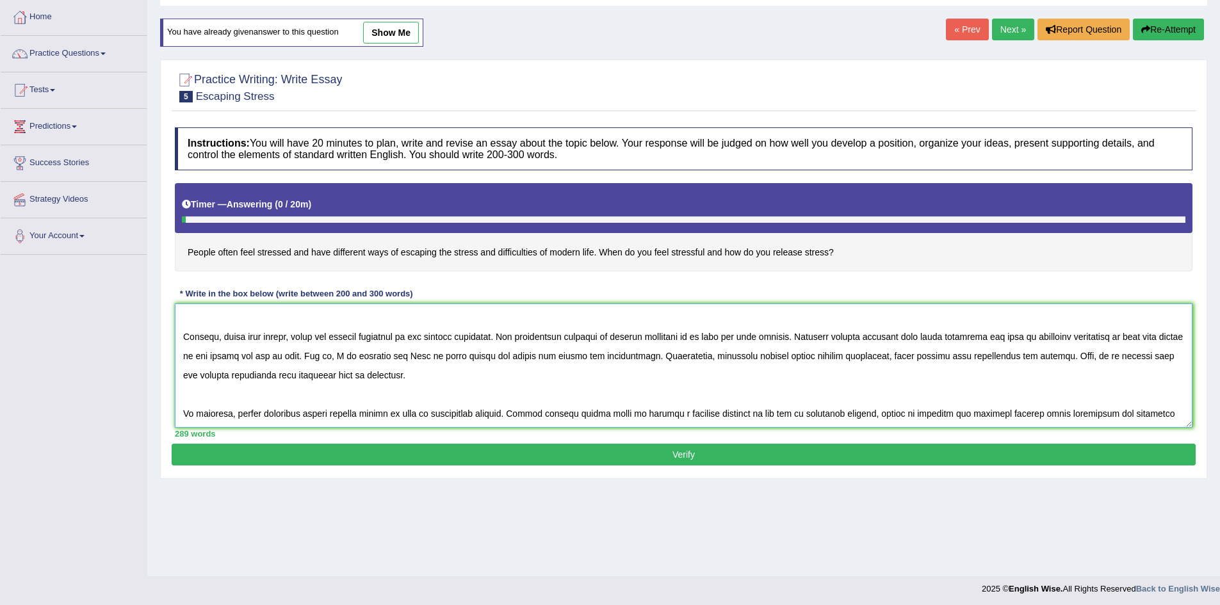
scroll to position [70, 0]
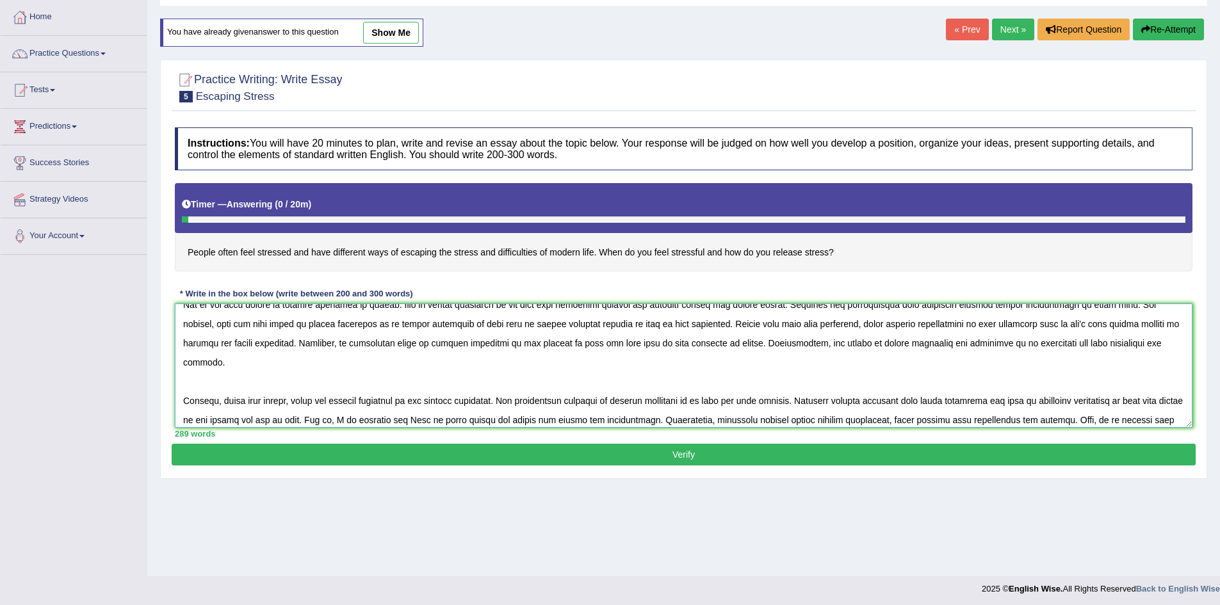
click at [936, 385] on textarea at bounding box center [683, 366] width 1017 height 124
type textarea "The increasing influence of modern life on our lives has ignited numerous discu…"
click at [763, 455] on button "Verify" at bounding box center [684, 455] width 1024 height 22
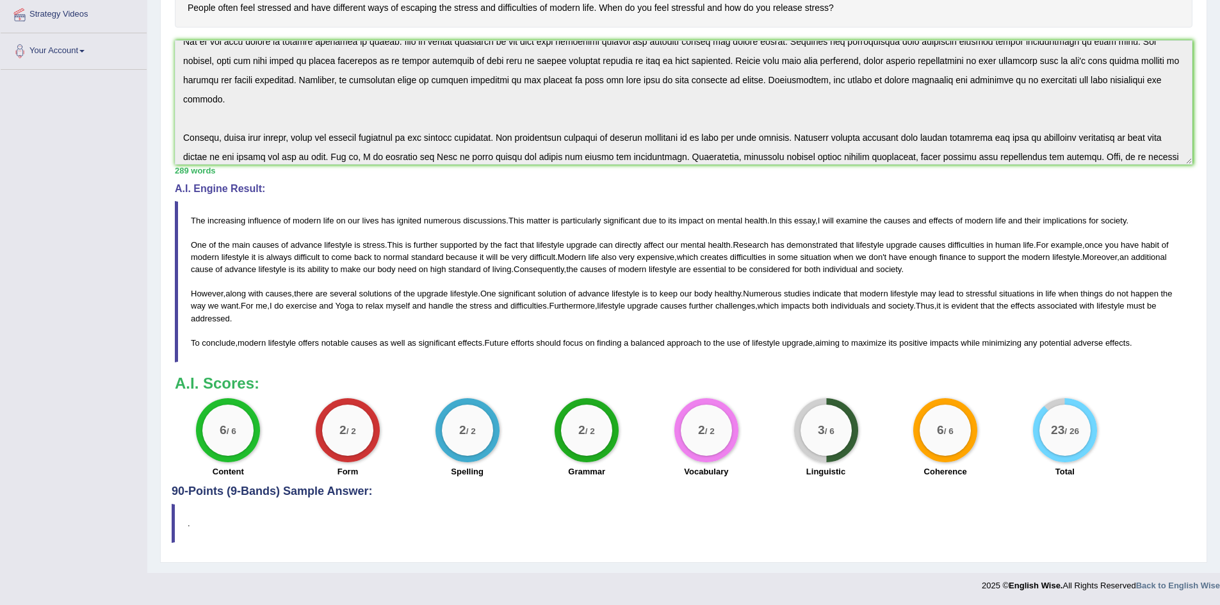
scroll to position [0, 0]
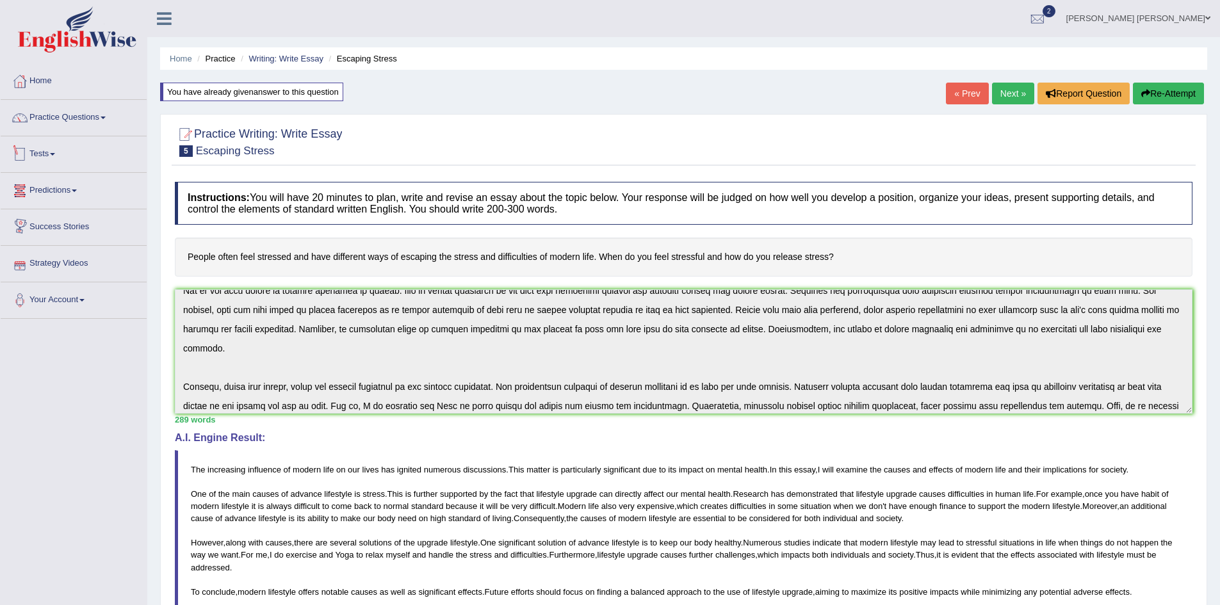
click at [54, 157] on link "Tests" at bounding box center [74, 152] width 146 height 32
click at [53, 204] on link "Take Mock Test" at bounding box center [84, 206] width 120 height 23
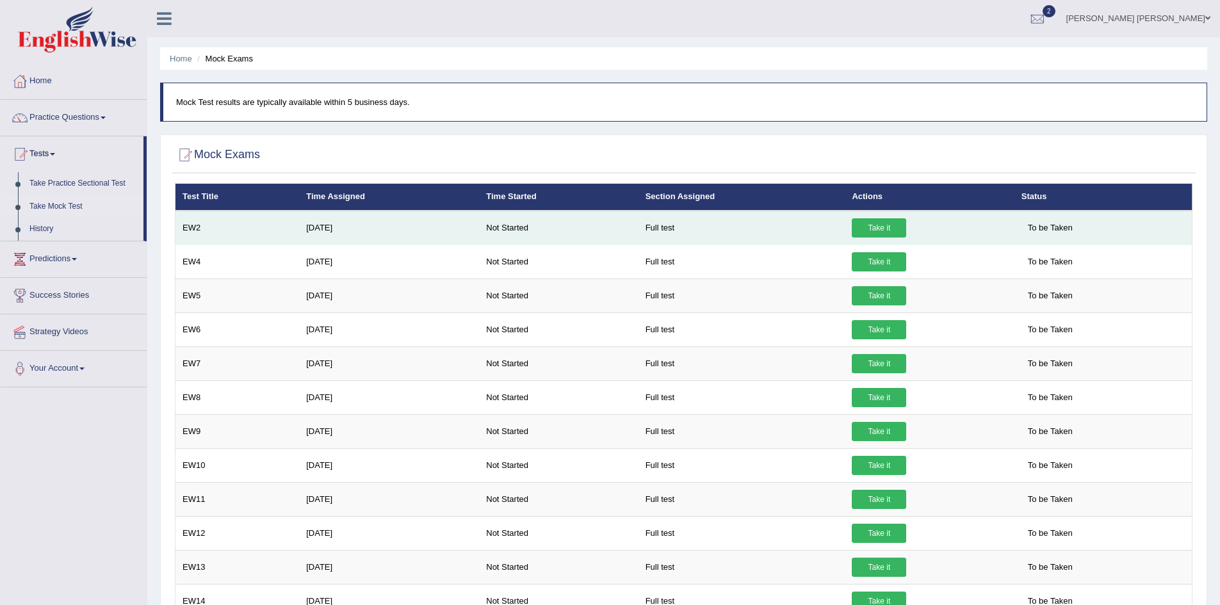
click at [882, 229] on link "Take it" at bounding box center [879, 227] width 54 height 19
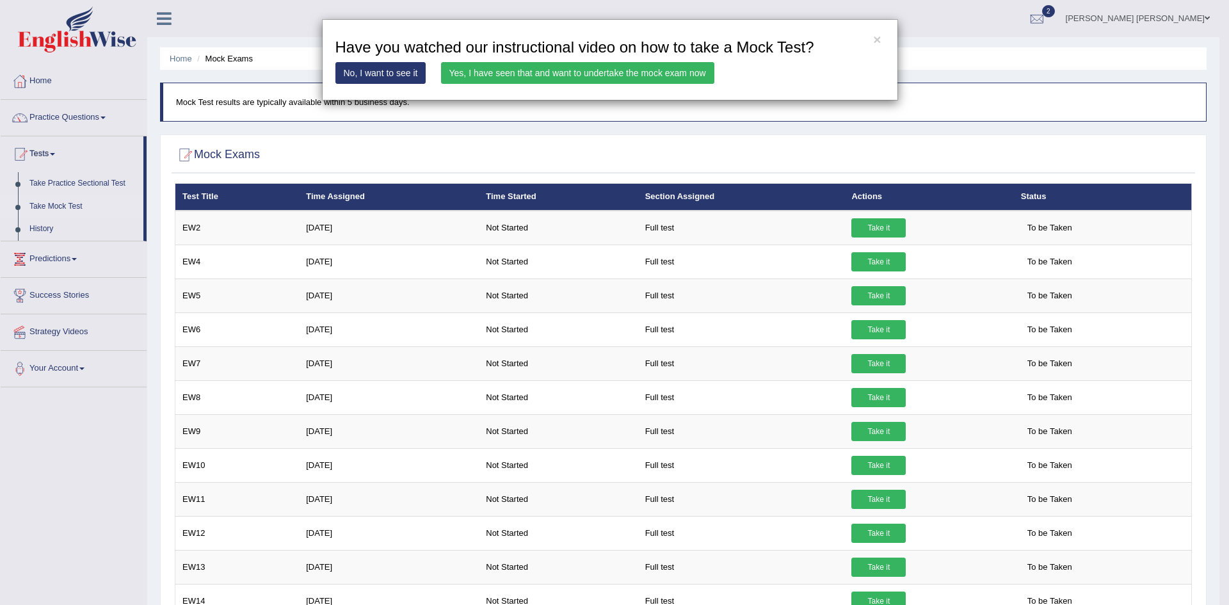
click at [683, 72] on link "Yes, I have seen that and want to undertake the mock exam now" at bounding box center [577, 73] width 273 height 22
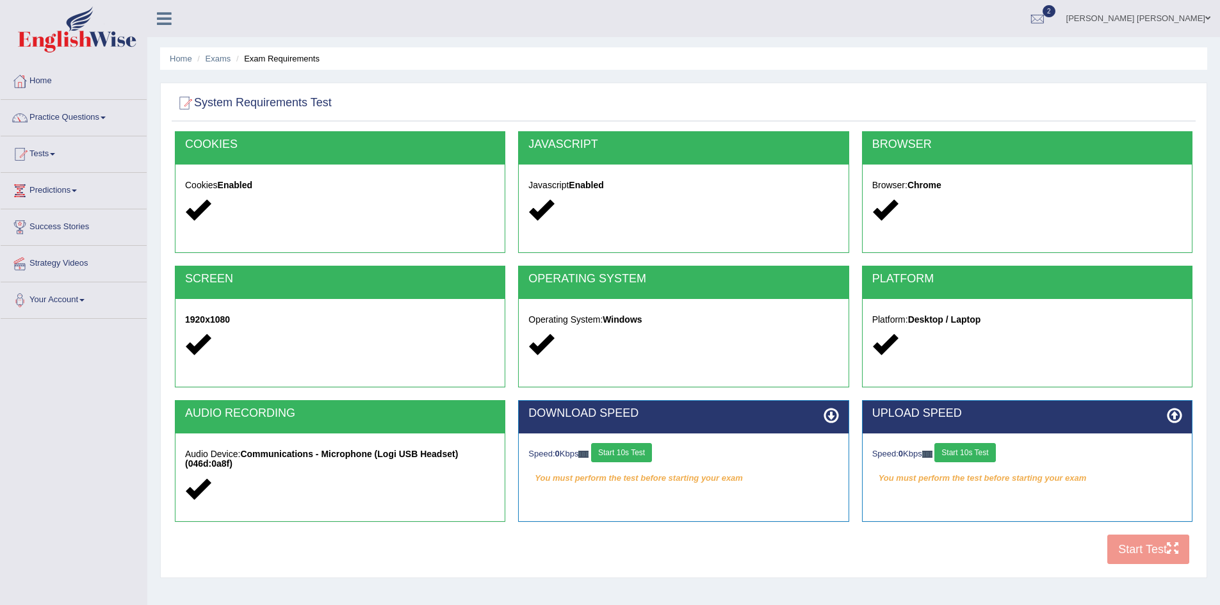
click at [641, 447] on button "Start 10s Test" at bounding box center [621, 452] width 61 height 19
click at [984, 457] on button "Start 10s Test" at bounding box center [964, 452] width 61 height 19
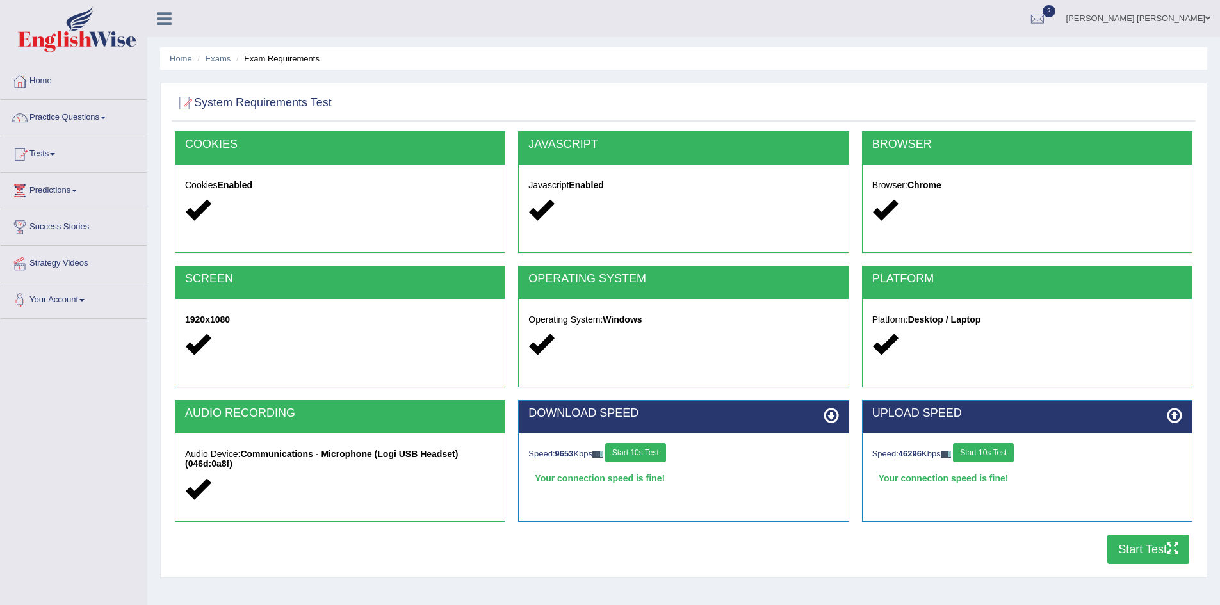
click at [1158, 536] on button "Start Test" at bounding box center [1148, 549] width 82 height 29
